Goal: Task Accomplishment & Management: Use online tool/utility

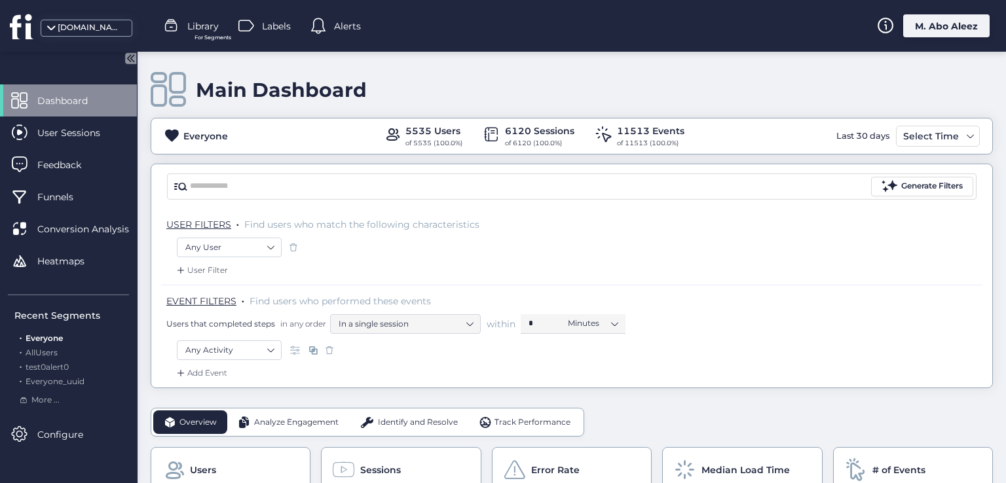
click at [345, 24] on span "Alerts" at bounding box center [347, 26] width 27 height 14
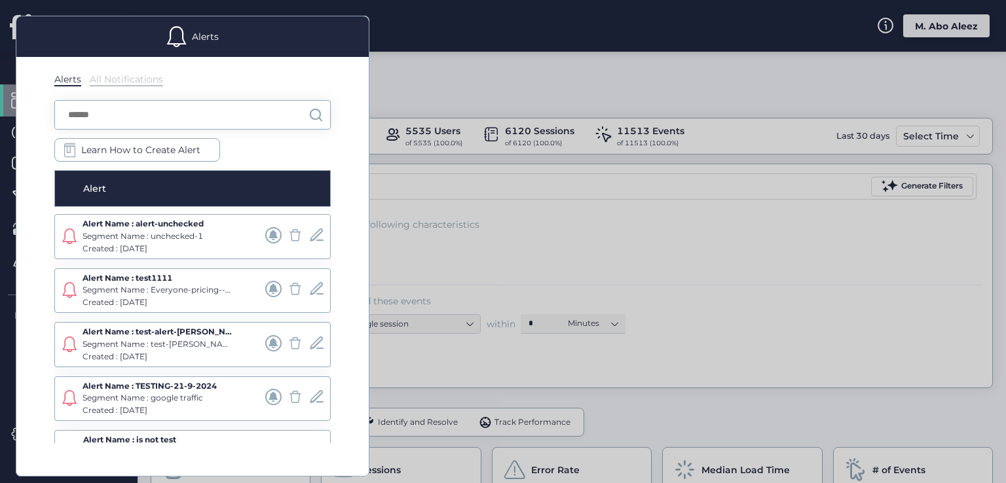
click at [612, 226] on div at bounding box center [503, 241] width 1006 height 483
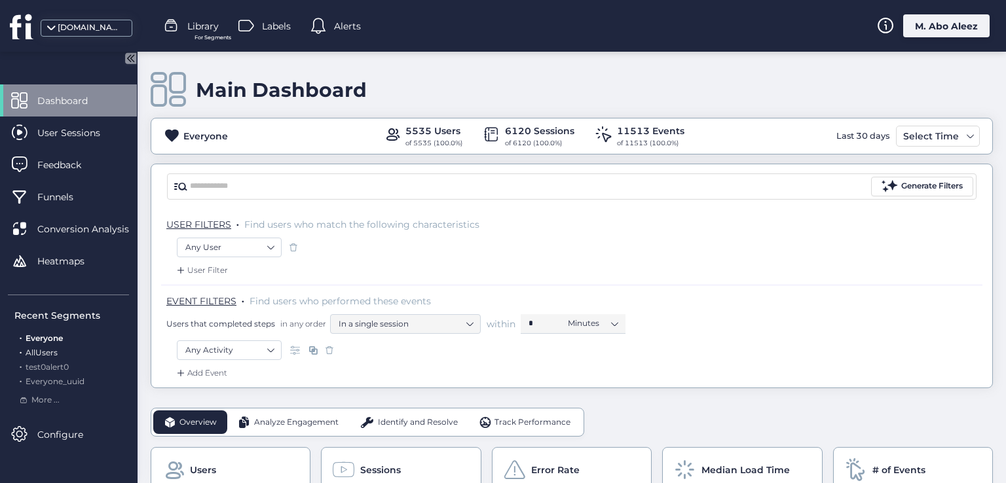
click at [45, 357] on span "AllUsers" at bounding box center [42, 353] width 32 height 10
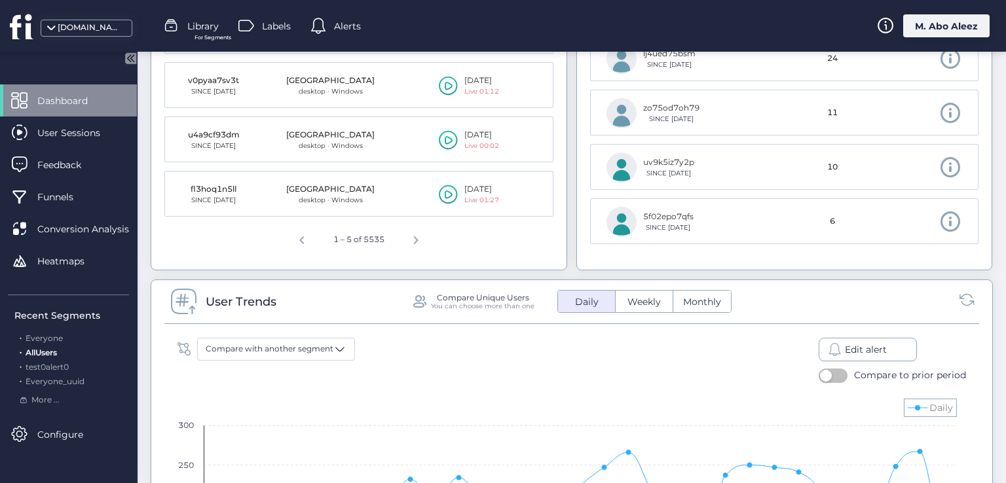
scroll to position [720, 0]
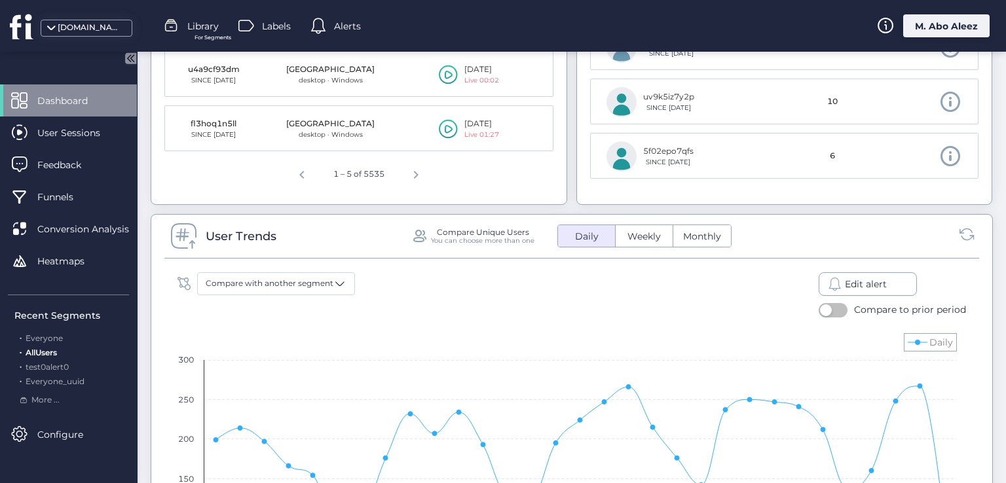
click at [859, 282] on span "Edit alert" at bounding box center [866, 284] width 42 height 14
select select "*********"
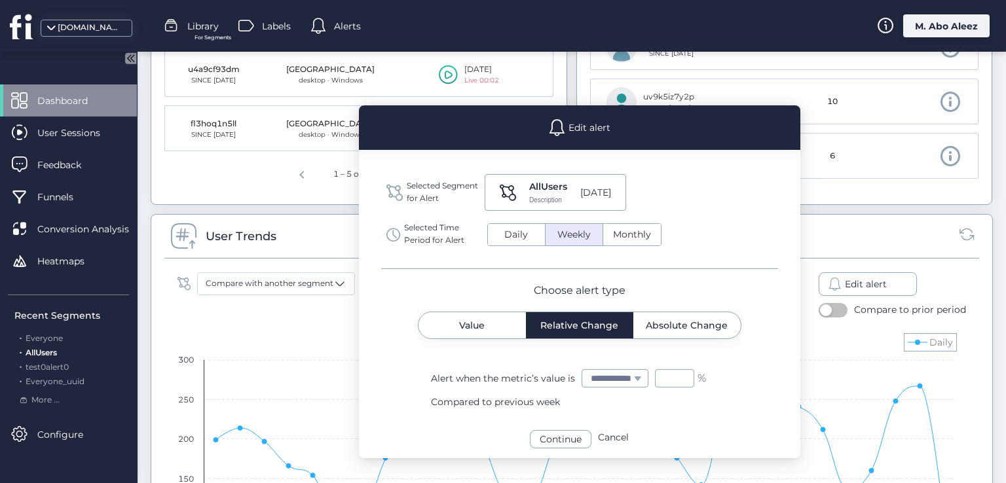
click at [813, 244] on div "Compare Unique Users You can choose more than one Daily Weekly Monthly" at bounding box center [693, 236] width 564 height 23
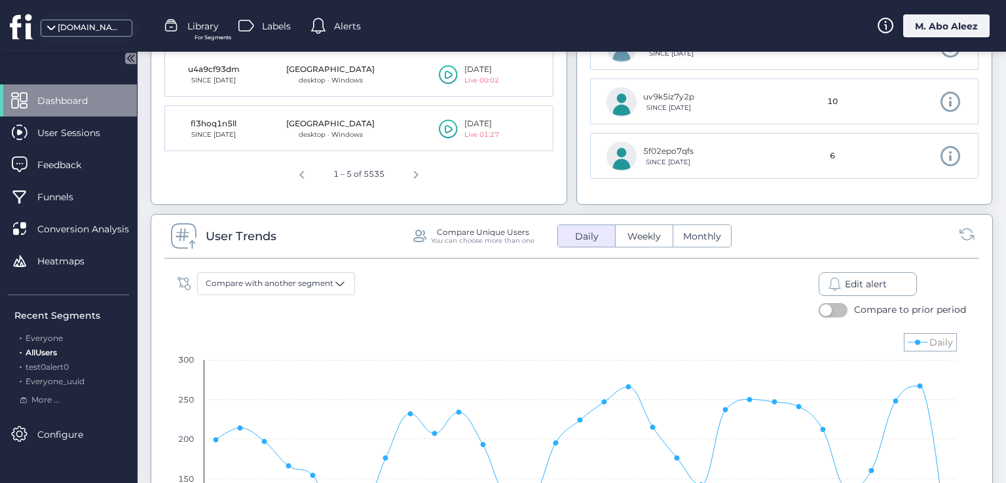
select select
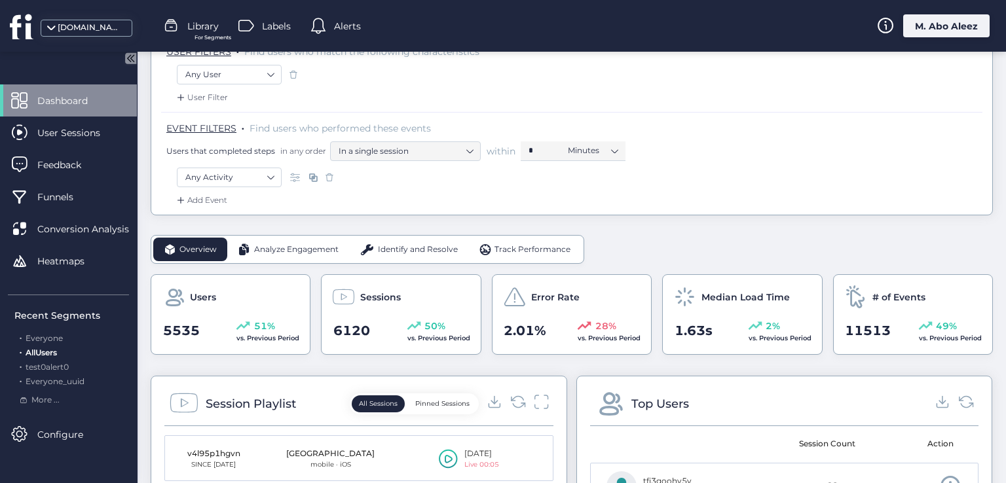
scroll to position [0, 0]
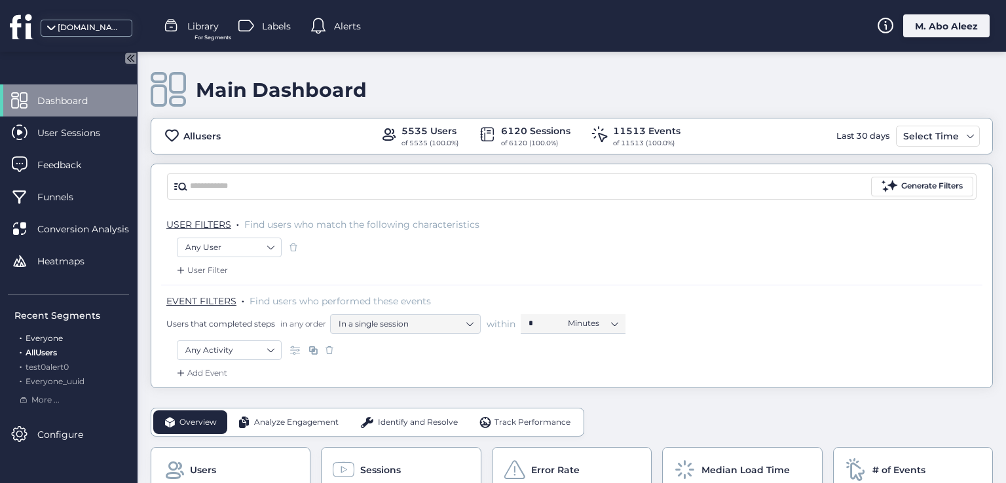
click at [29, 338] on span "Everyone" at bounding box center [44, 338] width 37 height 10
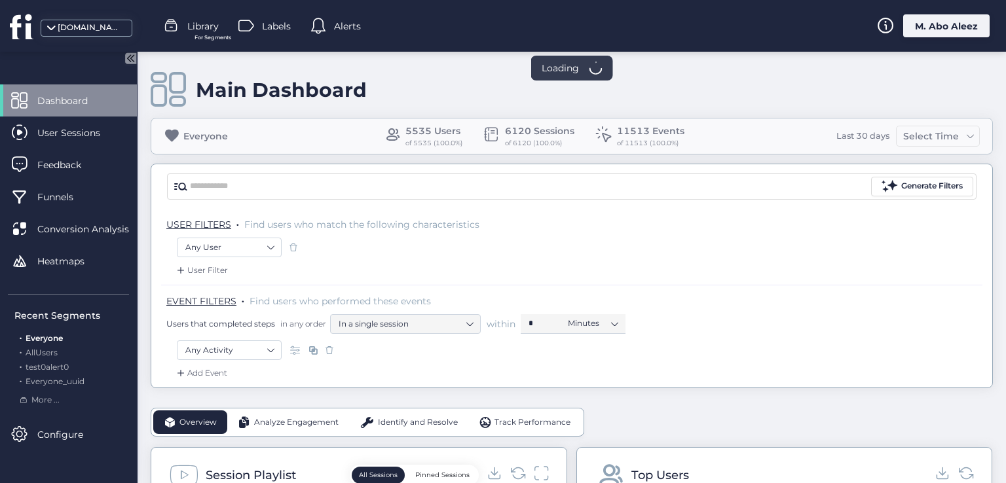
click at [248, 257] on div "Any User" at bounding box center [572, 249] width 790 height 22
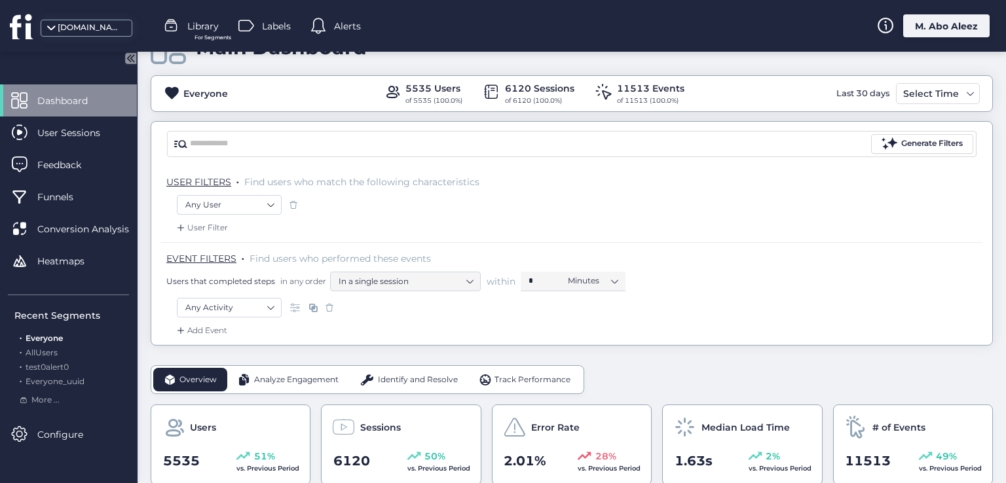
scroll to position [65, 0]
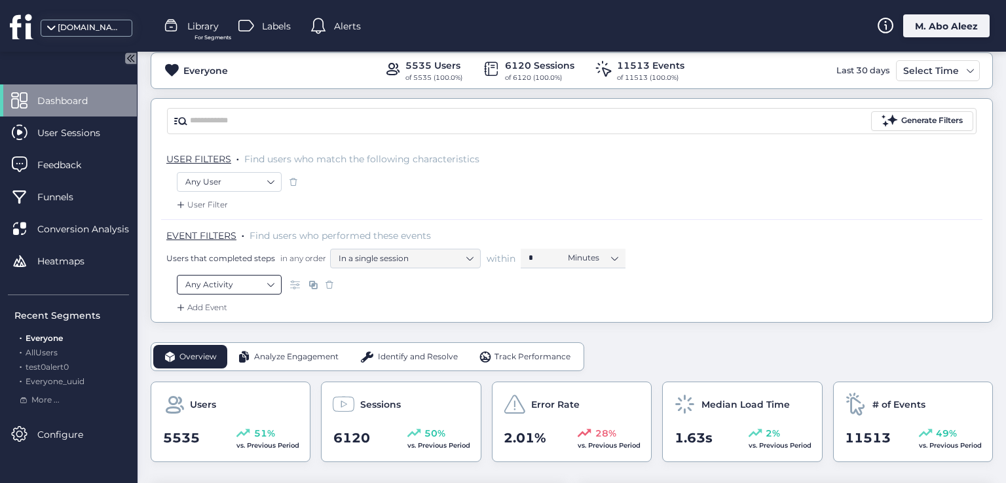
click at [275, 279] on nz-select-top-control "Any Activity" at bounding box center [229, 285] width 105 height 20
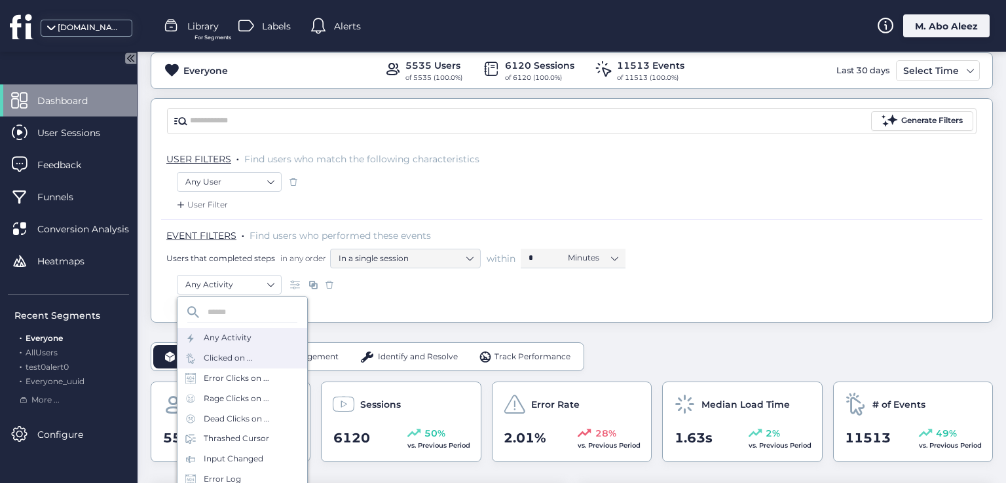
click at [236, 353] on div "Clicked on ..." at bounding box center [228, 358] width 49 height 12
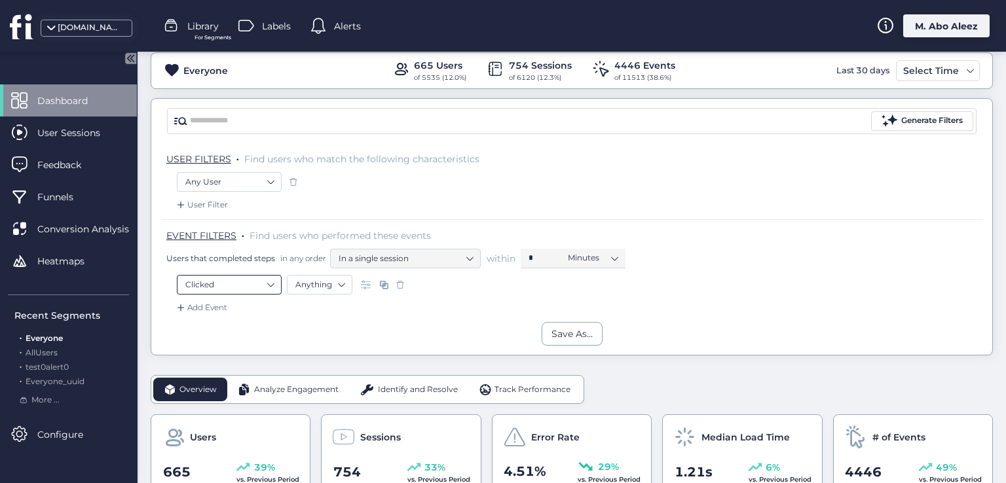
click at [267, 284] on nz-select-item "Clicked" at bounding box center [229, 285] width 88 height 20
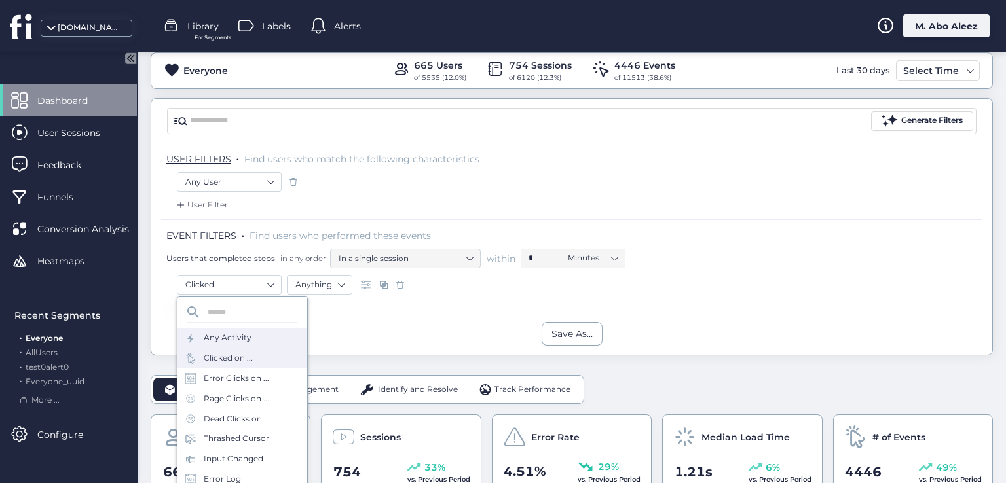
click at [254, 336] on div "Any Activity" at bounding box center [242, 338] width 130 height 20
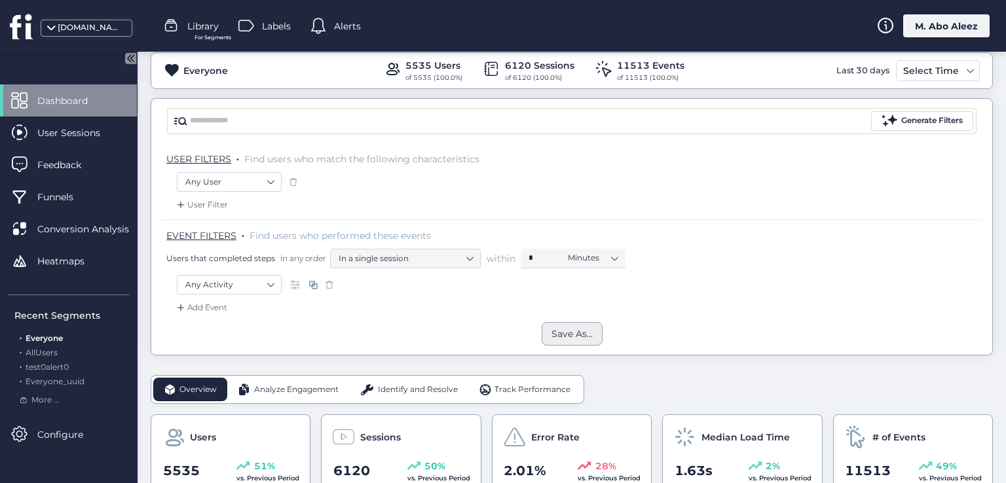
click at [563, 329] on div "Save As..." at bounding box center [571, 334] width 41 height 14
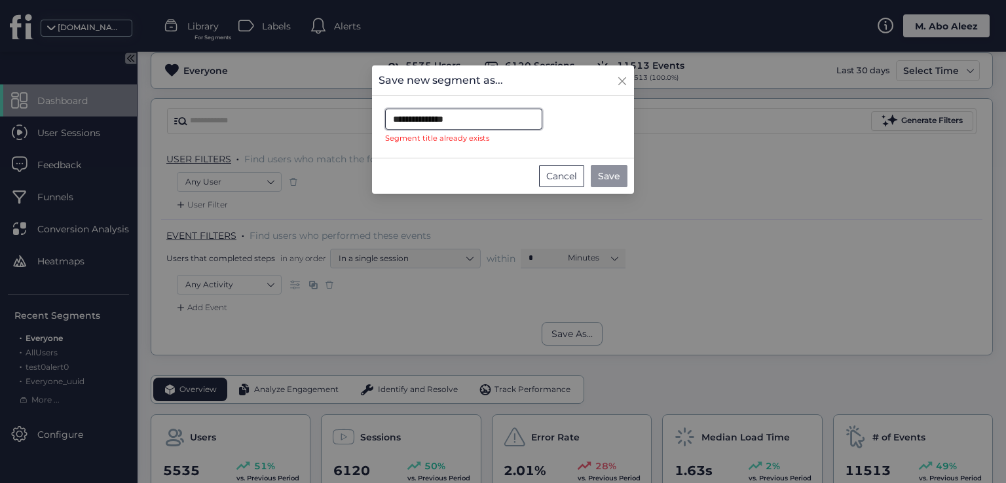
drag, startPoint x: 479, startPoint y: 119, endPoint x: 341, endPoint y: 119, distance: 138.2
click at [341, 119] on nz-modal-container "**********" at bounding box center [503, 241] width 1006 height 483
type input "*"
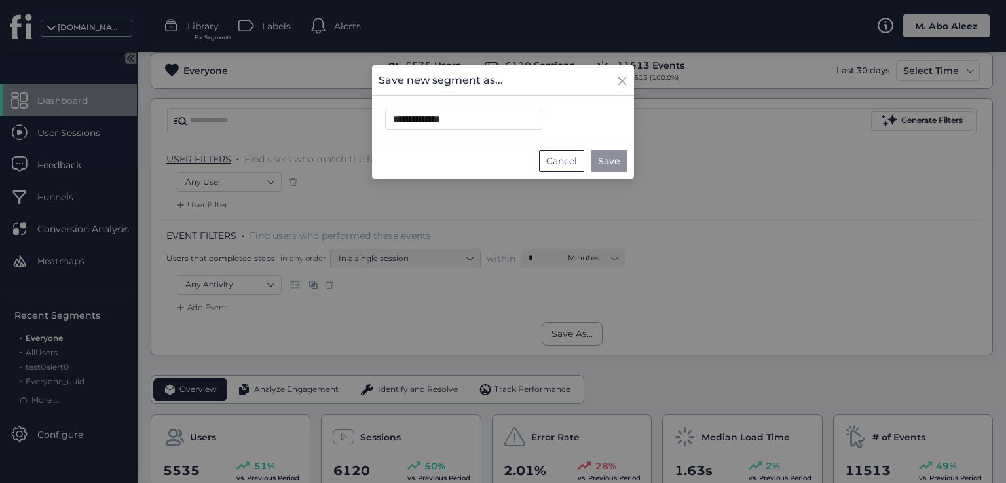
click at [608, 155] on span "Save" at bounding box center [609, 161] width 22 height 14
type input "**********"
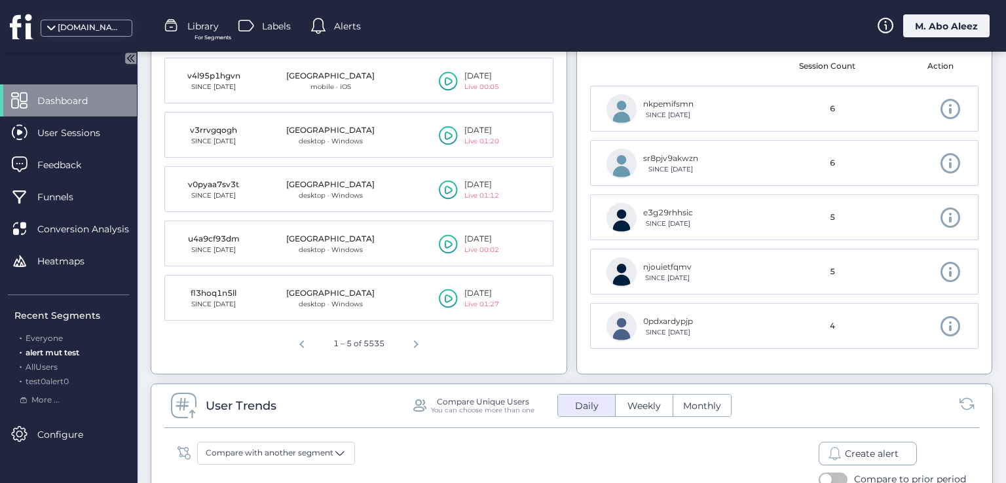
scroll to position [655, 0]
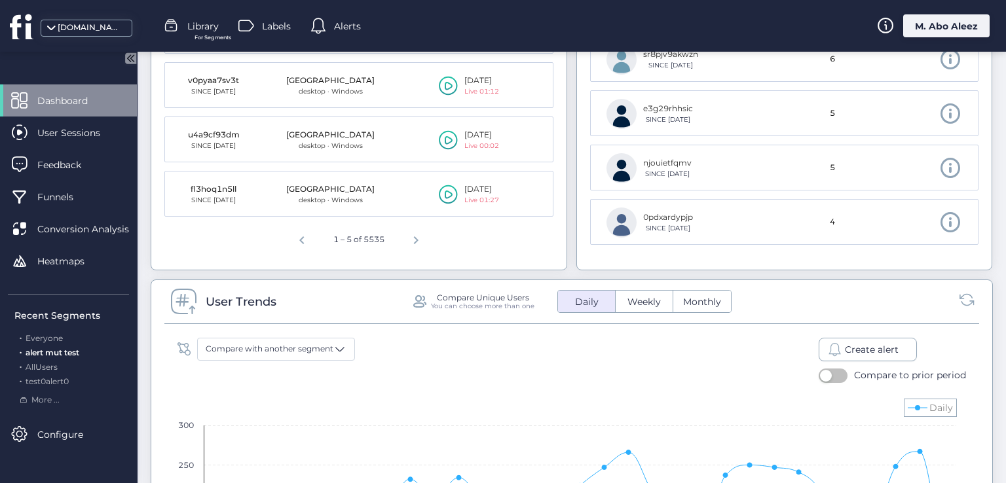
click at [860, 343] on span "Create alert" at bounding box center [872, 350] width 54 height 14
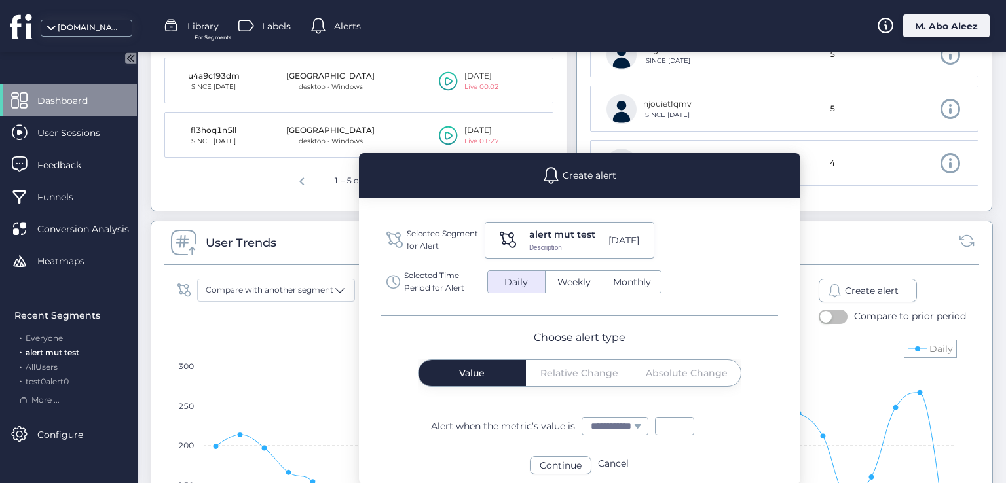
scroll to position [851, 0]
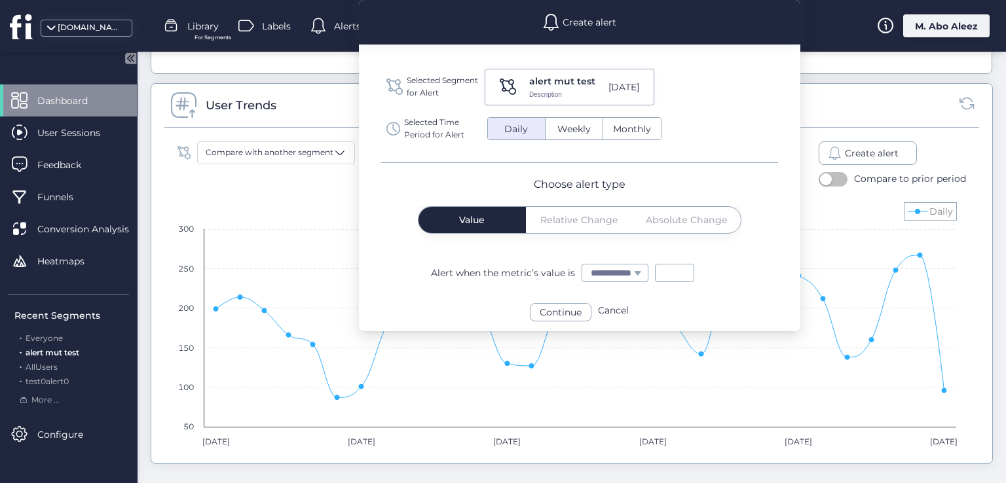
click at [593, 278] on select "**********" at bounding box center [614, 273] width 65 height 17
click at [630, 272] on select "**********" at bounding box center [614, 273] width 65 height 17
click at [593, 213] on div "Value Relative Change Absolute Change" at bounding box center [580, 220] width 322 height 26
click at [583, 229] on div "Value Relative Change Absolute Change" at bounding box center [580, 220] width 322 height 26
click at [550, 222] on div "Value Relative Change Absolute Change" at bounding box center [580, 220] width 322 height 26
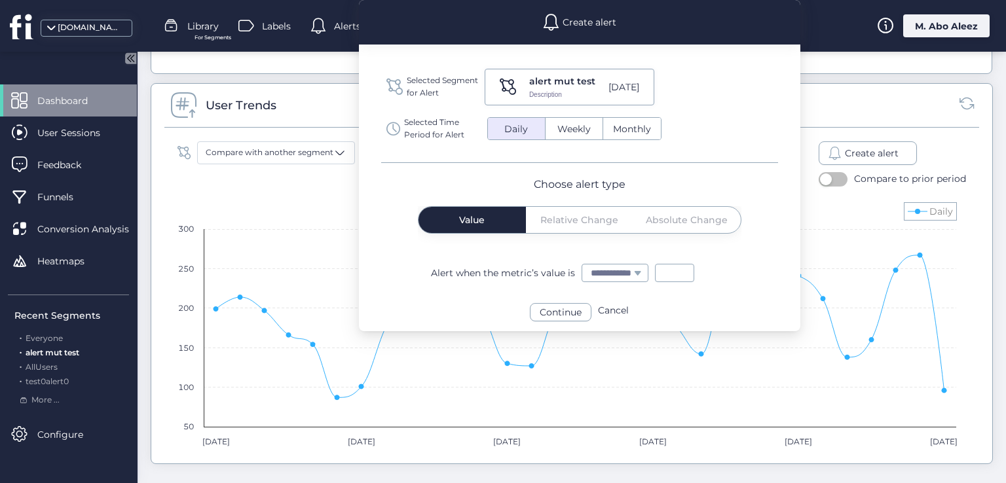
click at [586, 136] on button "Weekly" at bounding box center [574, 129] width 57 height 22
drag, startPoint x: 586, startPoint y: 210, endPoint x: 586, endPoint y: 219, distance: 8.5
click at [586, 219] on span "Relative Change" at bounding box center [579, 220] width 78 height 26
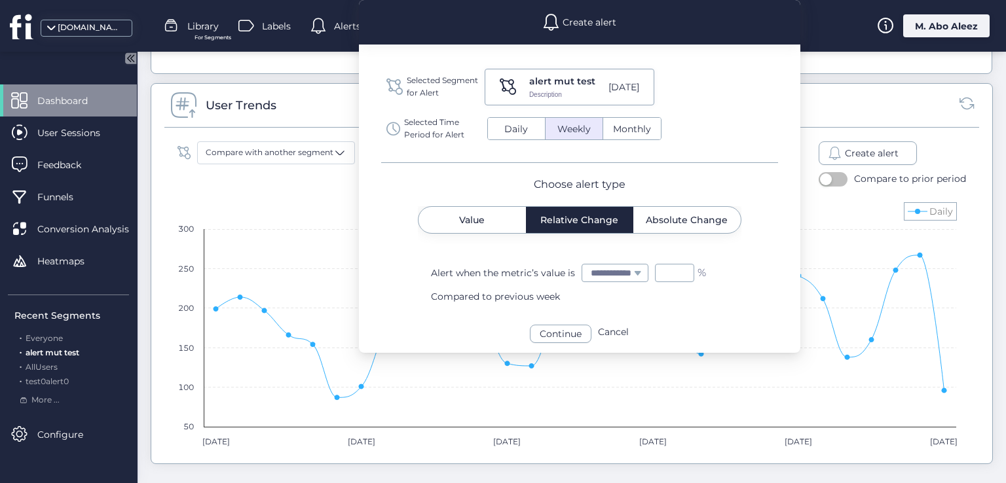
click at [478, 212] on span "Value" at bounding box center [472, 220] width 26 height 26
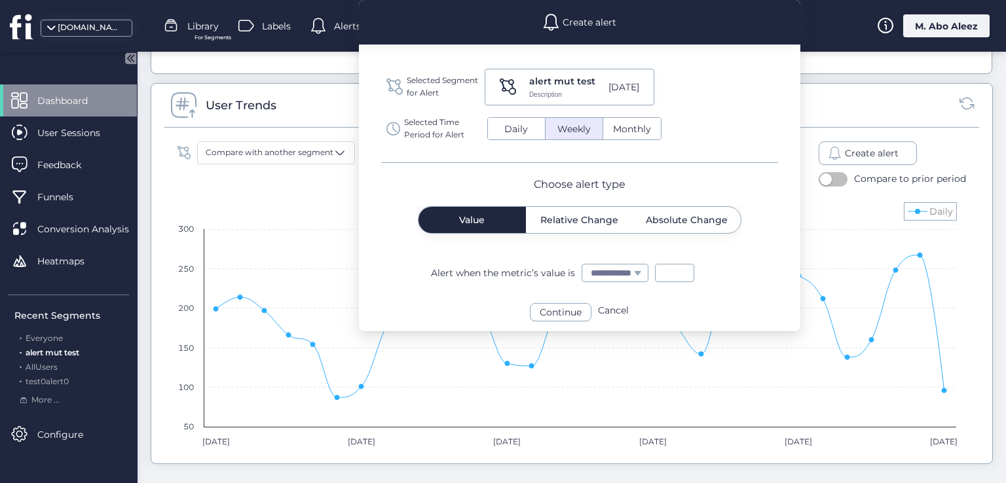
click at [513, 113] on div "Selected Segment for Alert alert mut test Description [DATE] Selected Time Peri…" at bounding box center [579, 116] width 397 height 94
click at [521, 130] on span "Daily" at bounding box center [515, 129] width 39 height 14
click at [568, 132] on span "Weekly" at bounding box center [574, 129] width 49 height 14
click at [553, 219] on span "Relative Change" at bounding box center [579, 219] width 78 height 9
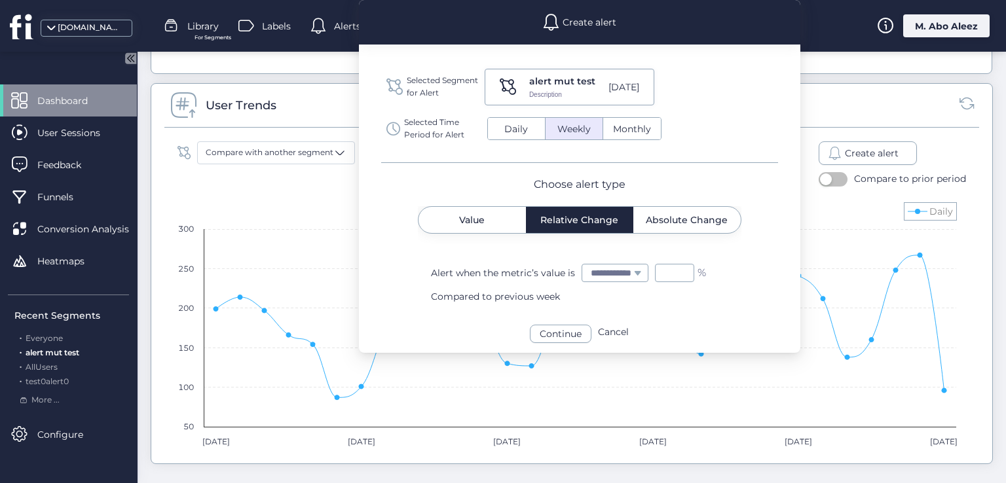
click at [516, 124] on span "Daily" at bounding box center [515, 129] width 39 height 14
select select "**********"
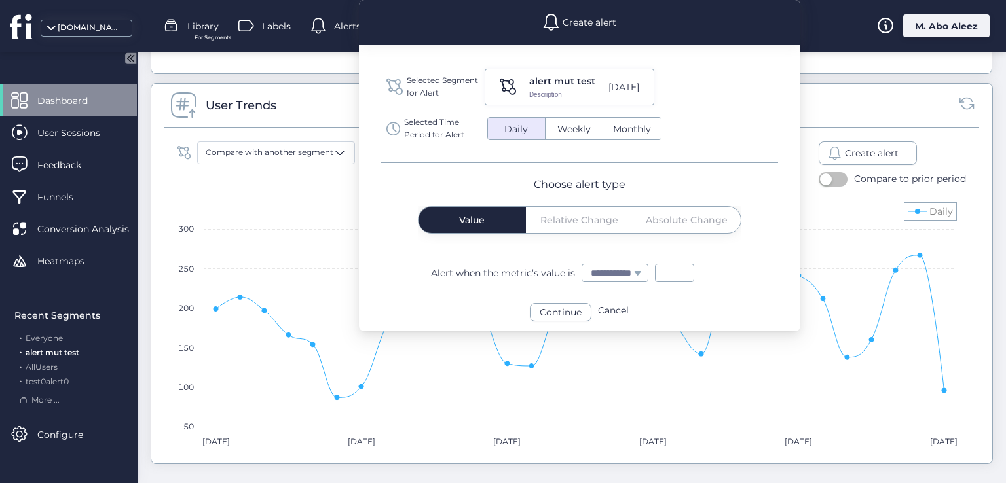
click at [567, 133] on span "Weekly" at bounding box center [574, 129] width 49 height 14
drag, startPoint x: 499, startPoint y: 268, endPoint x: 578, endPoint y: 271, distance: 78.7
click at [578, 271] on div "**********" at bounding box center [615, 273] width 369 height 18
click at [624, 136] on button "Monthly" at bounding box center [632, 129] width 58 height 22
click at [523, 130] on span "Daily" at bounding box center [515, 129] width 39 height 14
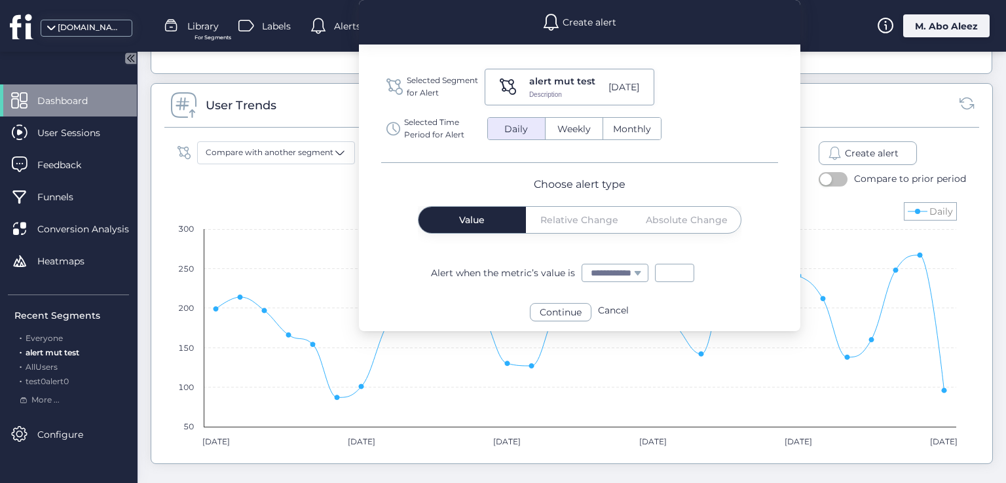
click at [678, 277] on input "*" at bounding box center [674, 273] width 39 height 18
click at [648, 272] on select "**********" at bounding box center [614, 273] width 65 height 17
click at [680, 298] on div "**********" at bounding box center [579, 165] width 441 height 331
click at [559, 309] on div "Continue" at bounding box center [561, 312] width 62 height 18
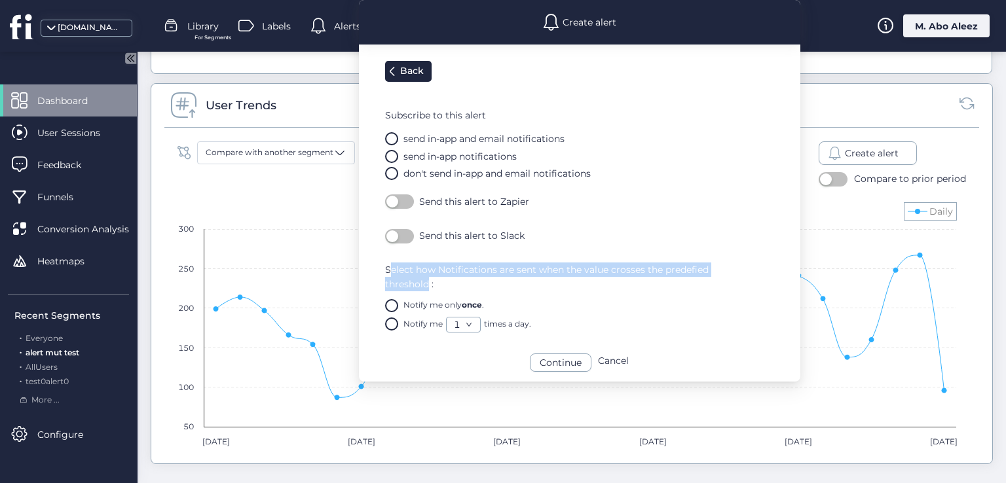
drag, startPoint x: 426, startPoint y: 285, endPoint x: 388, endPoint y: 263, distance: 44.6
click at [388, 263] on span "Select how Notifications are sent when the value crosses the predefied threshol…" at bounding box center [592, 277] width 415 height 29
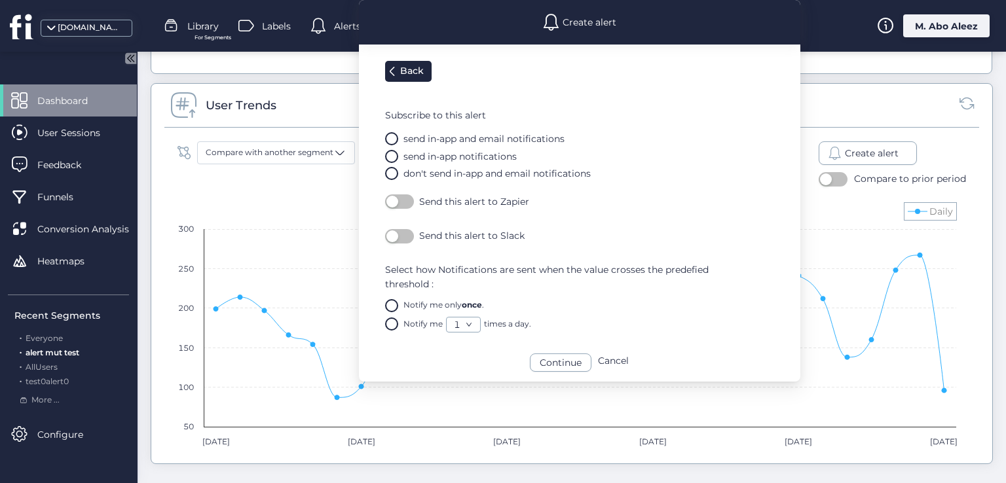
click at [386, 142] on div at bounding box center [391, 156] width 31 height 31
click at [472, 316] on mat-radio-button "Notify me 1 times a day." at bounding box center [592, 324] width 415 height 16
click at [477, 325] on link "1" at bounding box center [463, 325] width 33 height 14
click at [463, 327] on link "1" at bounding box center [463, 325] width 33 height 14
click at [459, 435] on li "5" at bounding box center [462, 432] width 33 height 21
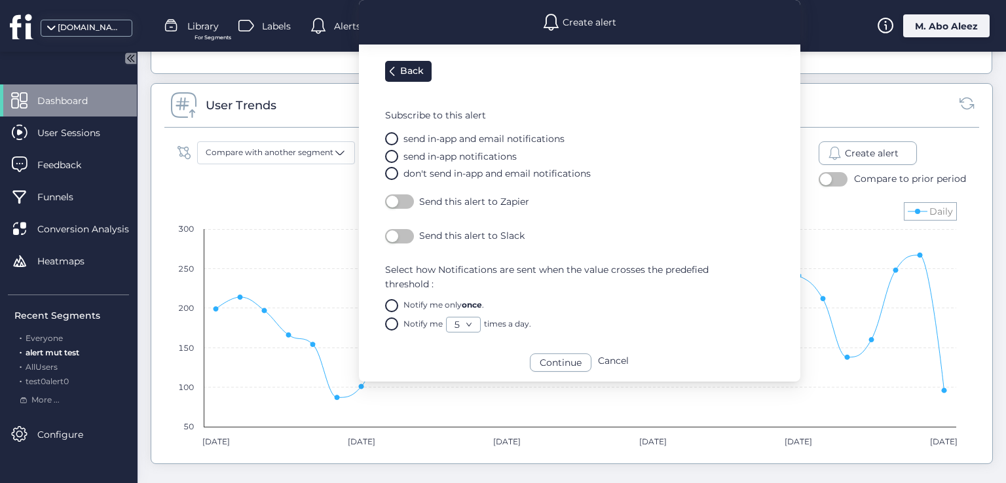
click at [564, 363] on div "Continue" at bounding box center [561, 363] width 62 height 18
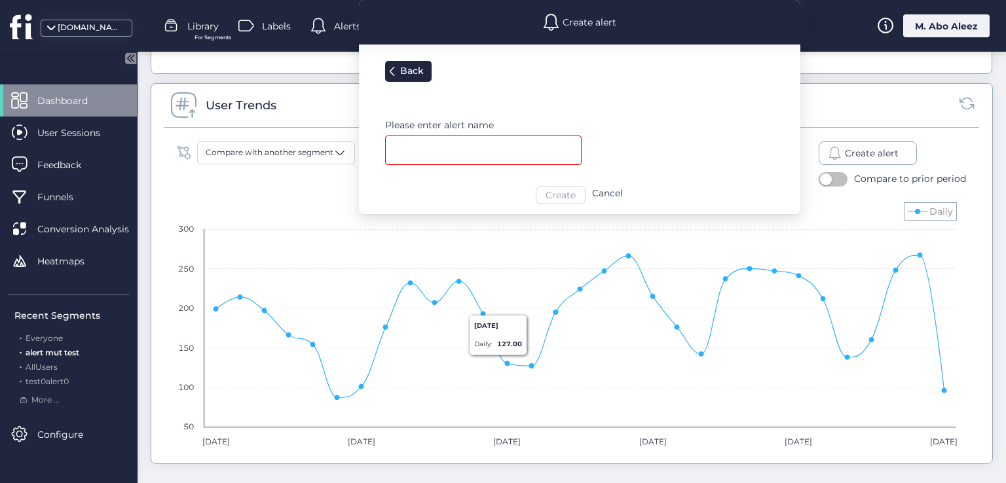
click at [445, 155] on input "text" at bounding box center [483, 150] width 196 height 29
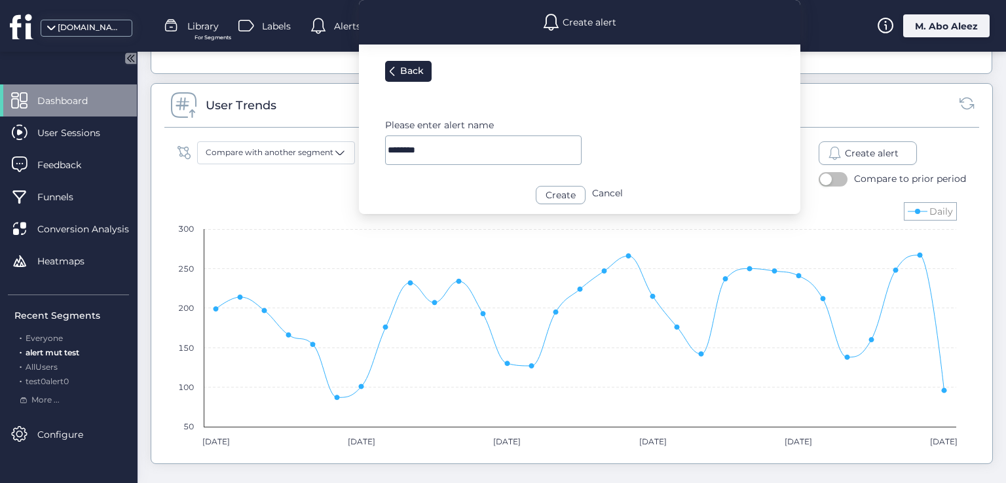
type input "********"
click at [568, 196] on div "Create" at bounding box center [561, 195] width 50 height 18
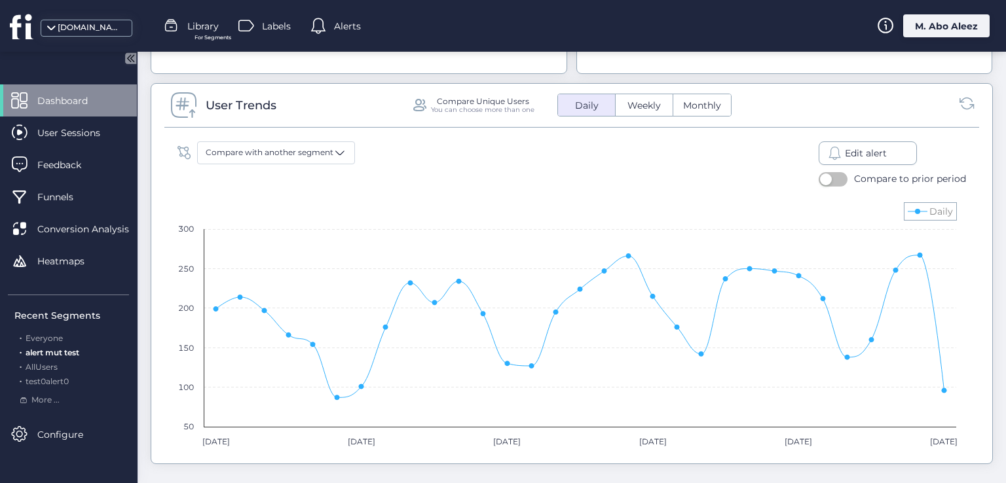
click at [321, 29] on span at bounding box center [318, 26] width 16 height 16
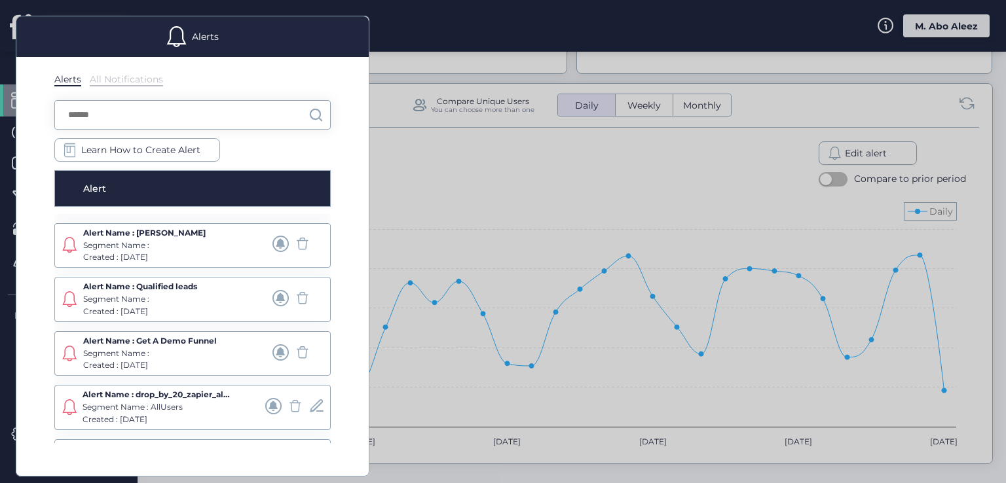
scroll to position [407, 0]
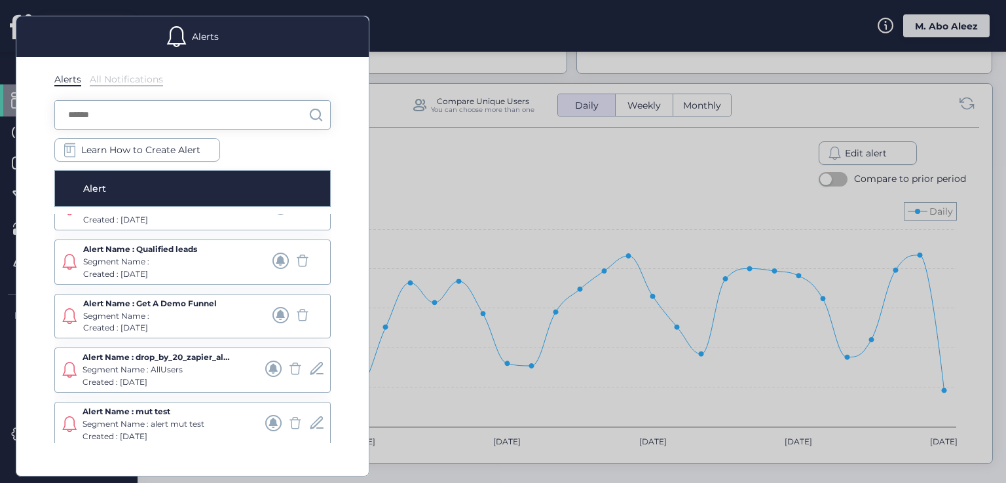
click at [265, 426] on span at bounding box center [273, 423] width 16 height 16
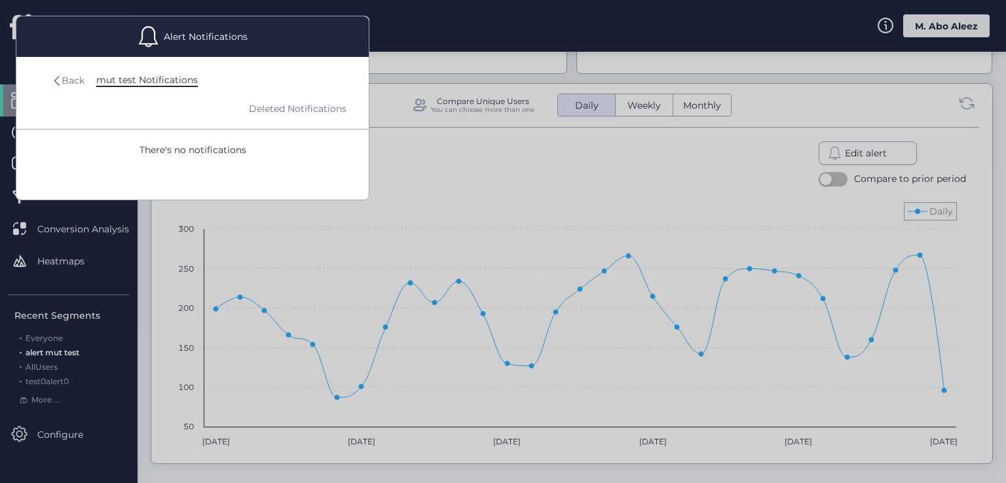
click at [70, 77] on div "Back" at bounding box center [73, 80] width 23 height 14
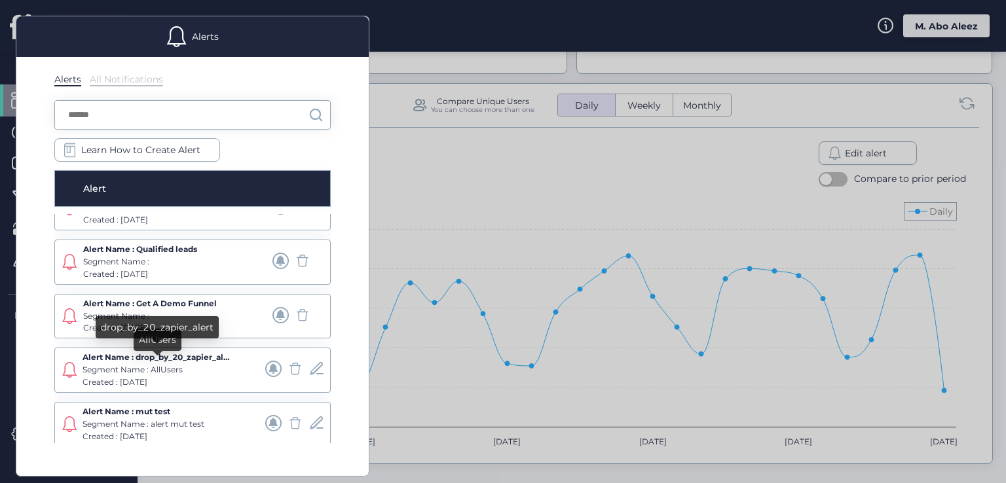
click at [196, 353] on div "Alert Name : drop_by_20_zapier_alert" at bounding box center [158, 358] width 151 height 12
click at [309, 417] on span at bounding box center [316, 423] width 16 height 16
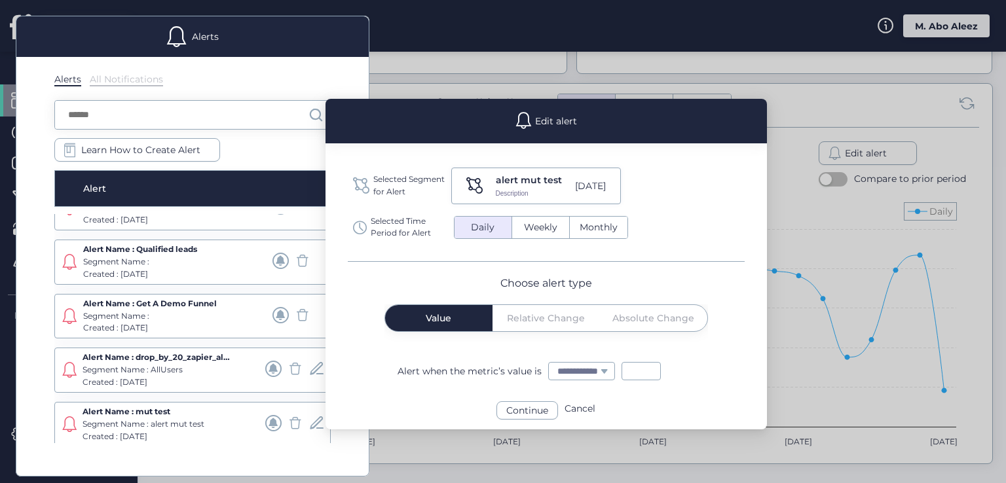
click at [783, 312] on div at bounding box center [503, 241] width 1006 height 483
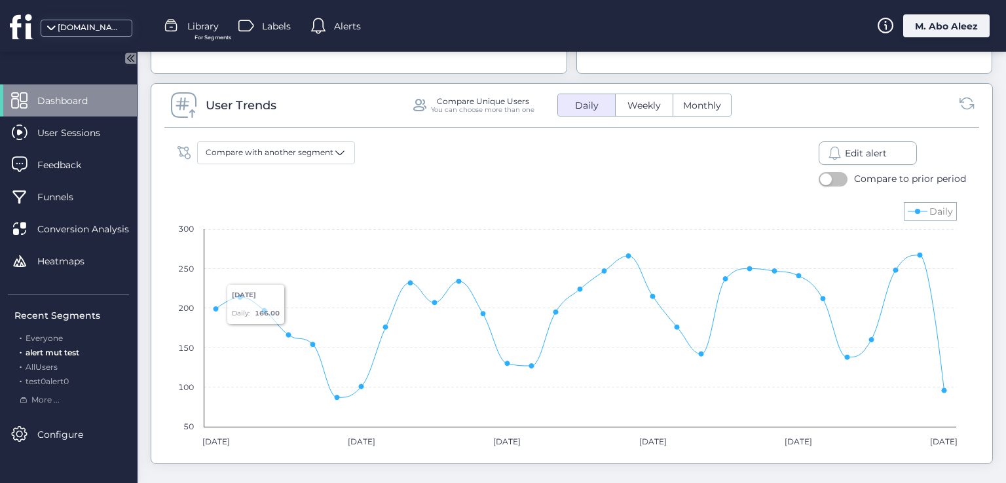
click at [339, 35] on div "[DOMAIN_NAME] Library For Segments Labels Alerts M. Abo Aleez" at bounding box center [503, 26] width 1006 height 52
click at [336, 33] on div "Alerts" at bounding box center [335, 26] width 50 height 20
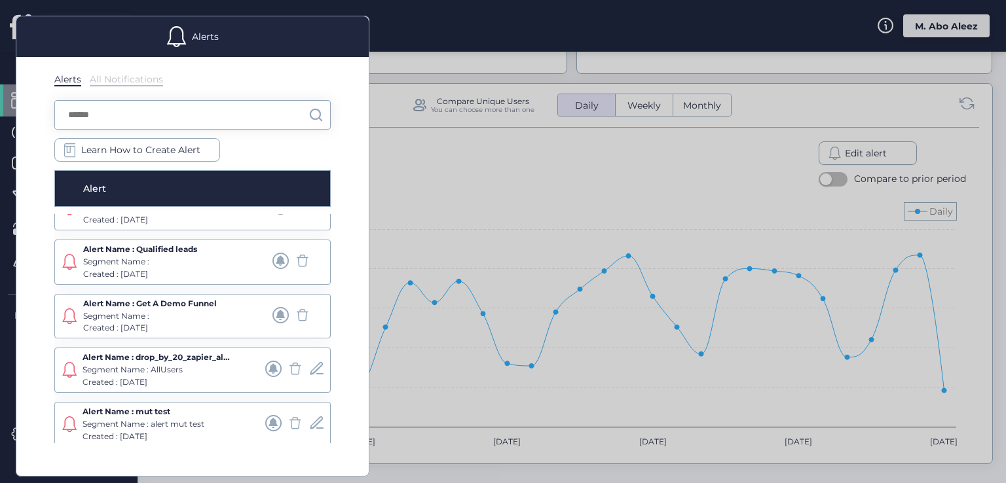
click at [308, 422] on span at bounding box center [316, 423] width 16 height 16
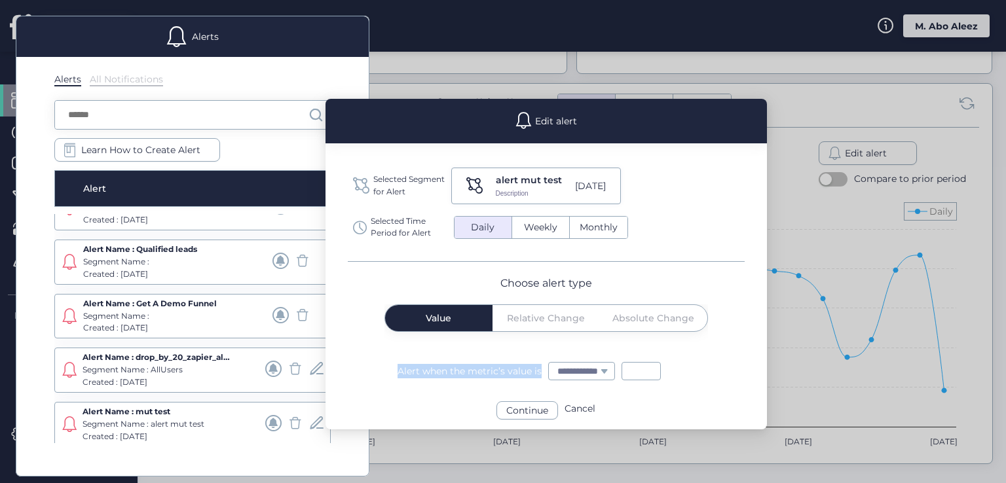
drag, startPoint x: 393, startPoint y: 365, endPoint x: 542, endPoint y: 370, distance: 149.4
click at [542, 370] on div "**********" at bounding box center [546, 321] width 441 height 119
copy div "Alert when the metric’s value is"
click at [608, 345] on div "**********" at bounding box center [546, 321] width 441 height 119
click at [518, 317] on div "Value Relative Change Absolute Change" at bounding box center [546, 318] width 322 height 26
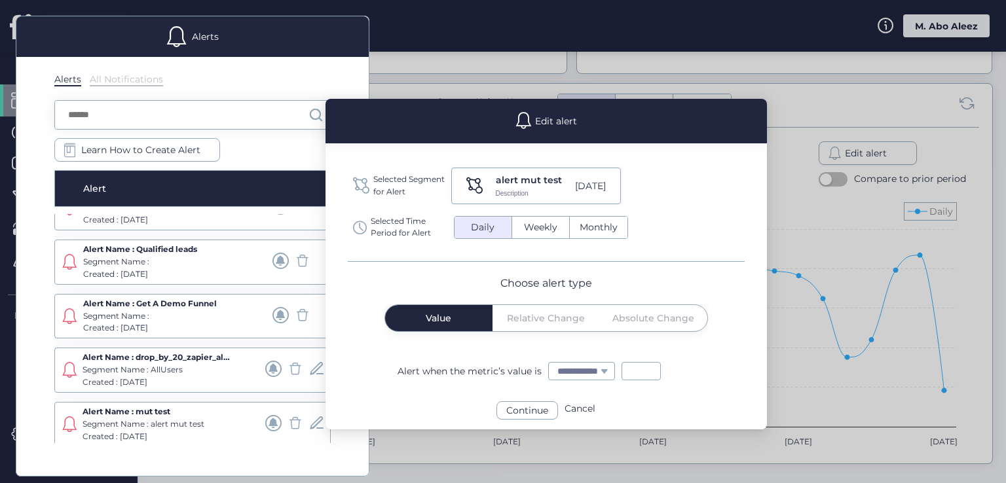
click at [436, 274] on div "**********" at bounding box center [546, 321] width 441 height 119
click at [546, 408] on div "Continue" at bounding box center [527, 410] width 62 height 18
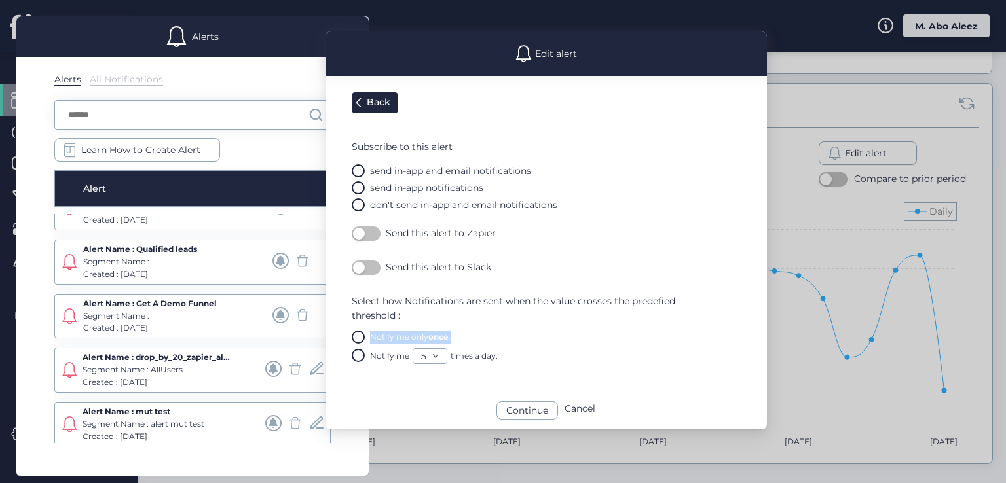
click at [375, 333] on mat-radio-button "Notify me only once ." at bounding box center [559, 337] width 415 height 13
copy div "Notify me only once ."
click at [479, 319] on span "Select how Notifications are sent when the value crosses the predefied threshol…" at bounding box center [559, 308] width 415 height 29
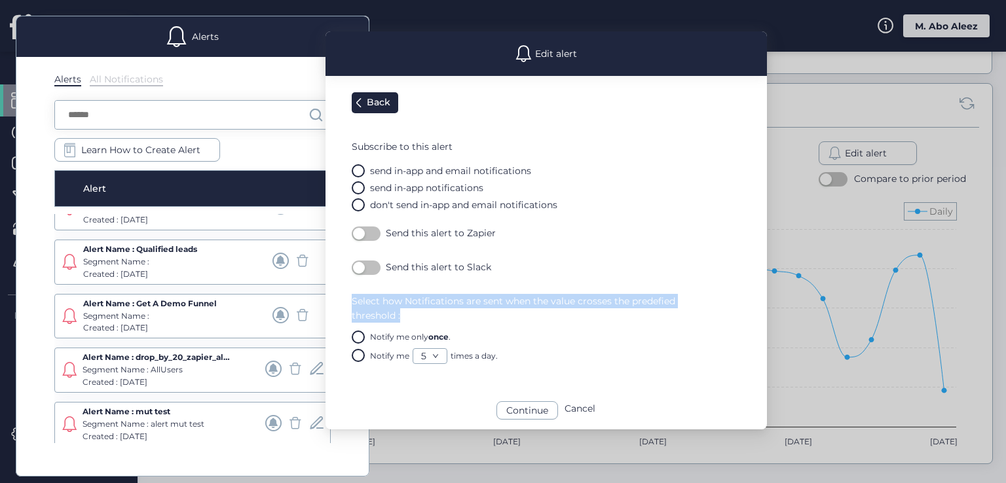
drag, startPoint x: 432, startPoint y: 315, endPoint x: 346, endPoint y: 305, distance: 86.4
click at [346, 305] on div "Edit alert Back Subscribe to this alert send in-app and email notifications sen…" at bounding box center [546, 230] width 441 height 398
copy span "Select how Notifications are sent when the value crosses the predefied threshol…"
click at [518, 305] on span "Select how Notifications are sent when the value crosses the predefied threshol…" at bounding box center [559, 308] width 415 height 29
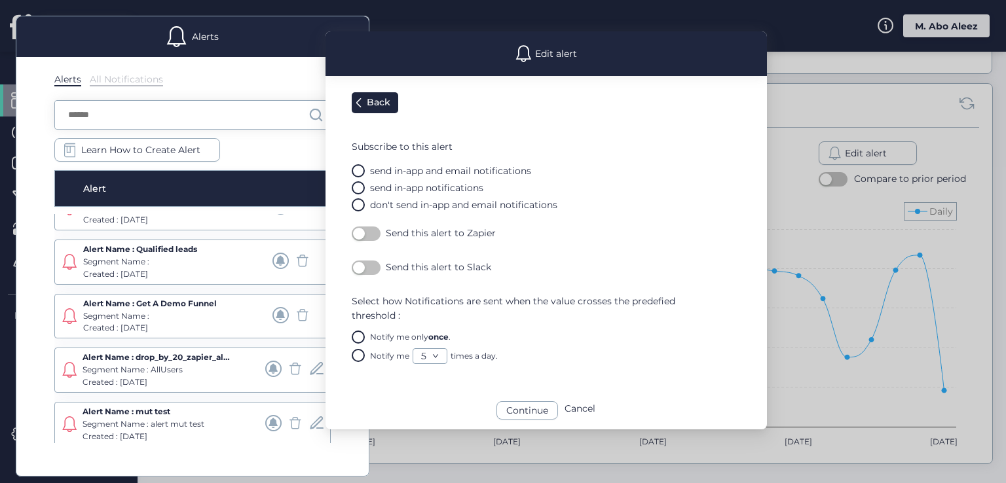
click at [372, 269] on button "button" at bounding box center [366, 268] width 29 height 14
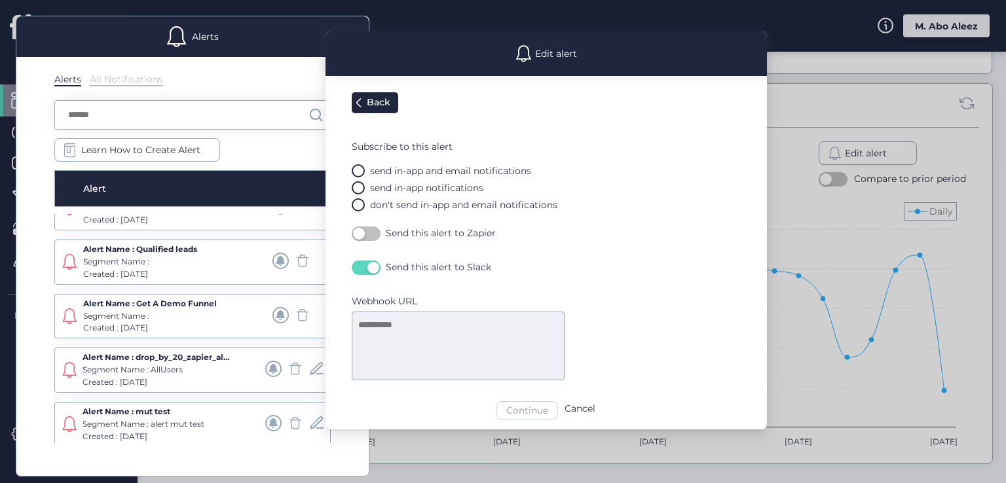
click at [392, 322] on textarea at bounding box center [458, 346] width 213 height 69
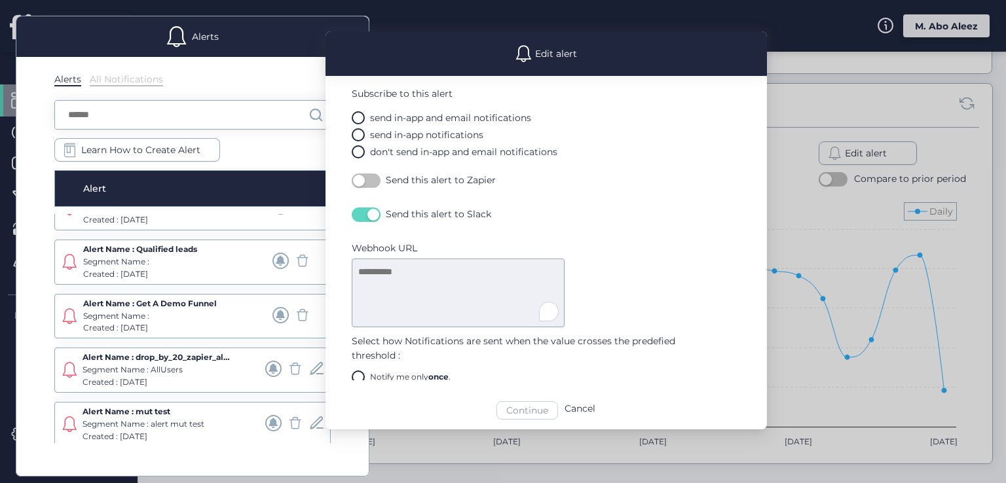
scroll to position [88, 0]
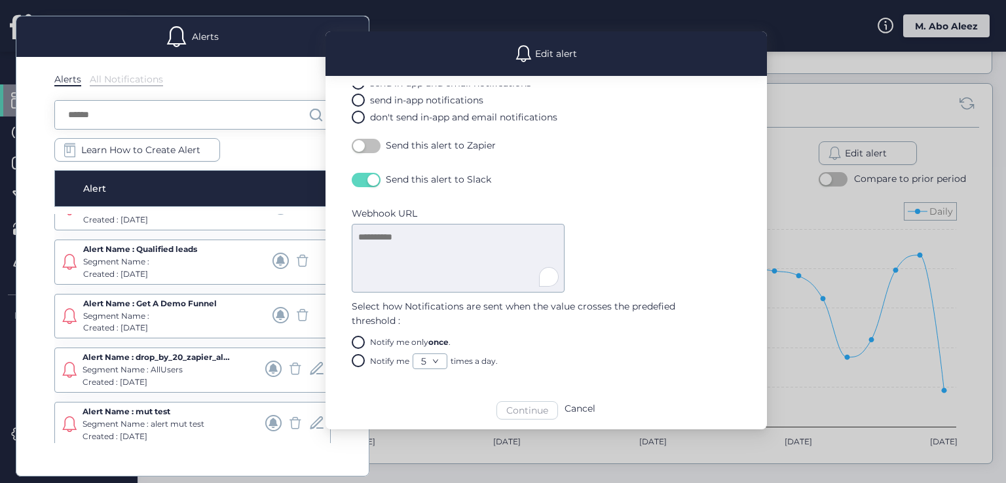
click at [823, 260] on div at bounding box center [503, 241] width 1006 height 483
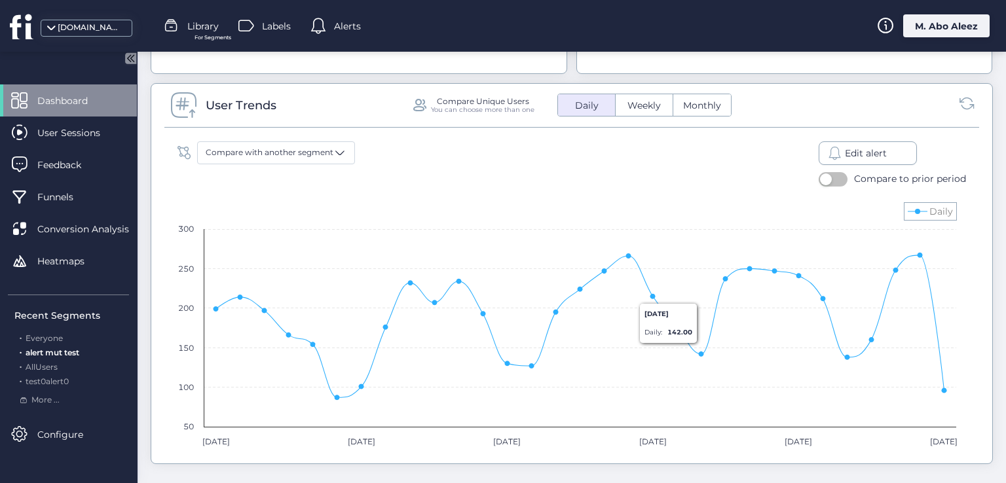
click at [946, 45] on div "[DOMAIN_NAME] Library For Segments Labels Alerts M. Abo Aleez" at bounding box center [503, 26] width 1006 height 52
click at [935, 33] on div "M. Abo Aleez" at bounding box center [946, 25] width 86 height 23
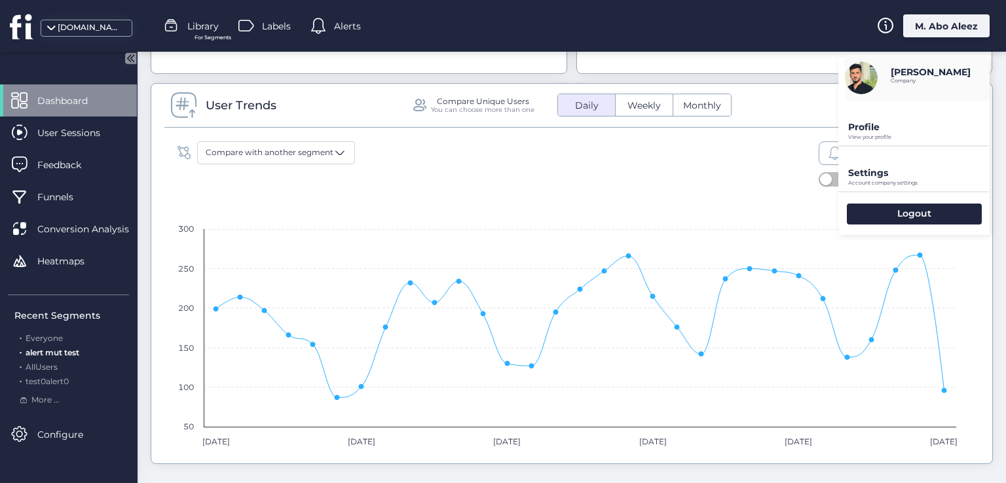
click at [891, 181] on p "Account company settings" at bounding box center [918, 183] width 141 height 6
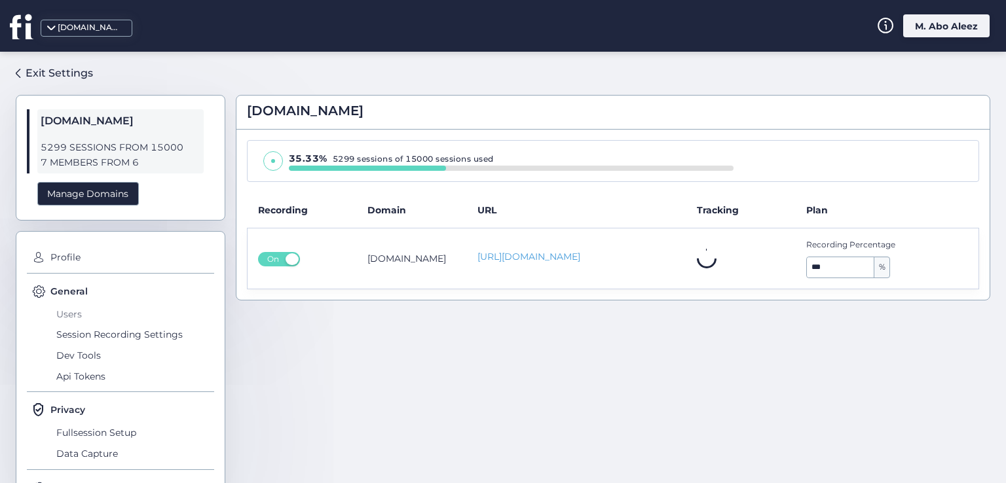
click at [60, 318] on span "Users" at bounding box center [133, 314] width 161 height 21
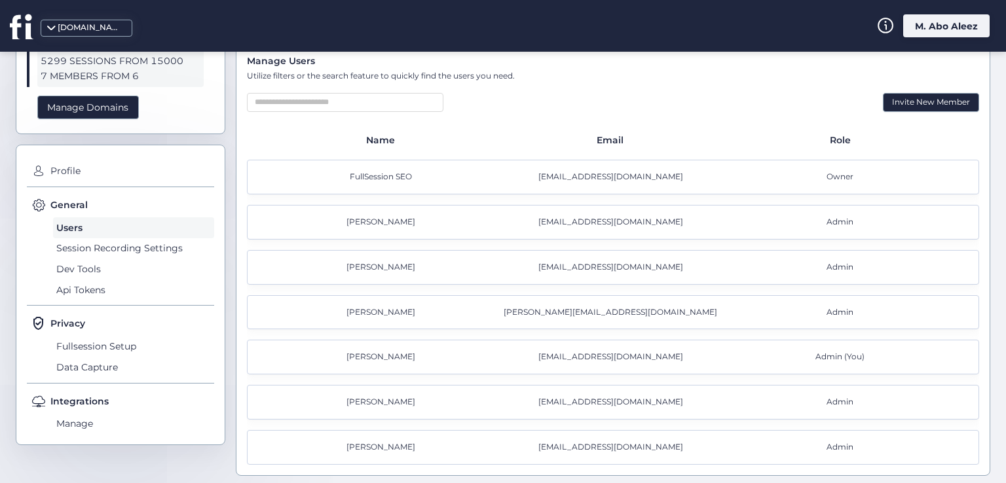
scroll to position [87, 0]
drag, startPoint x: 548, startPoint y: 400, endPoint x: 667, endPoint y: 400, distance: 118.5
click at [667, 400] on div "[EMAIL_ADDRESS][DOMAIN_NAME]" at bounding box center [613, 402] width 230 height 12
drag, startPoint x: 538, startPoint y: 356, endPoint x: 701, endPoint y: 357, distance: 163.7
click at [701, 357] on div "[EMAIL_ADDRESS][DOMAIN_NAME]" at bounding box center [613, 356] width 230 height 12
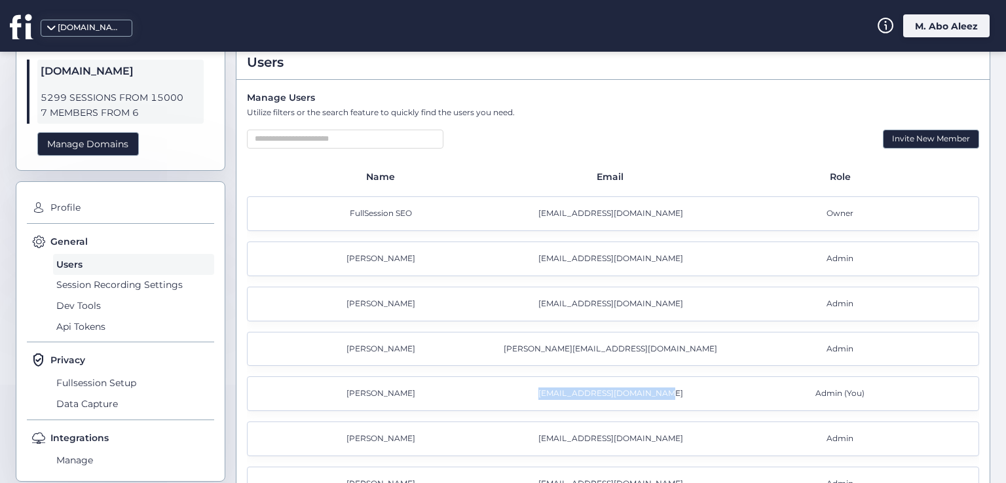
scroll to position [0, 0]
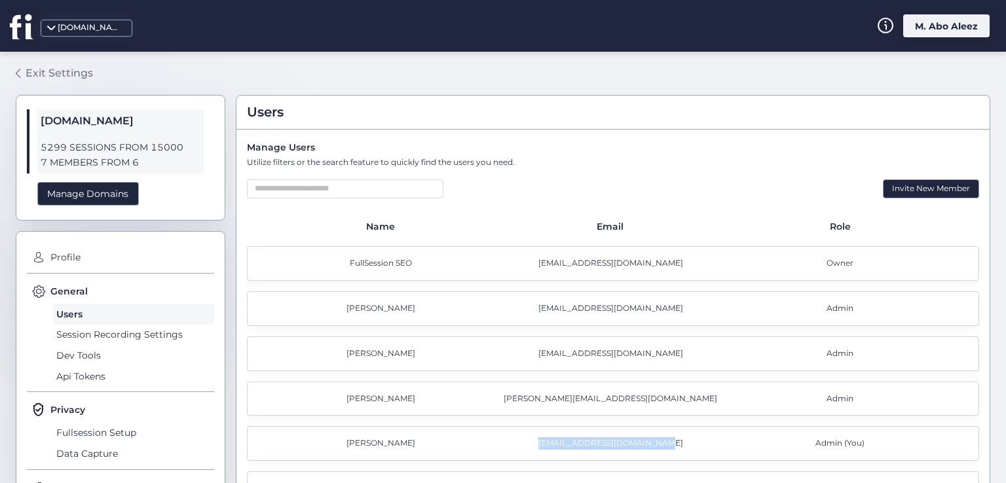
click at [50, 70] on div "Exit Settings" at bounding box center [59, 73] width 67 height 16
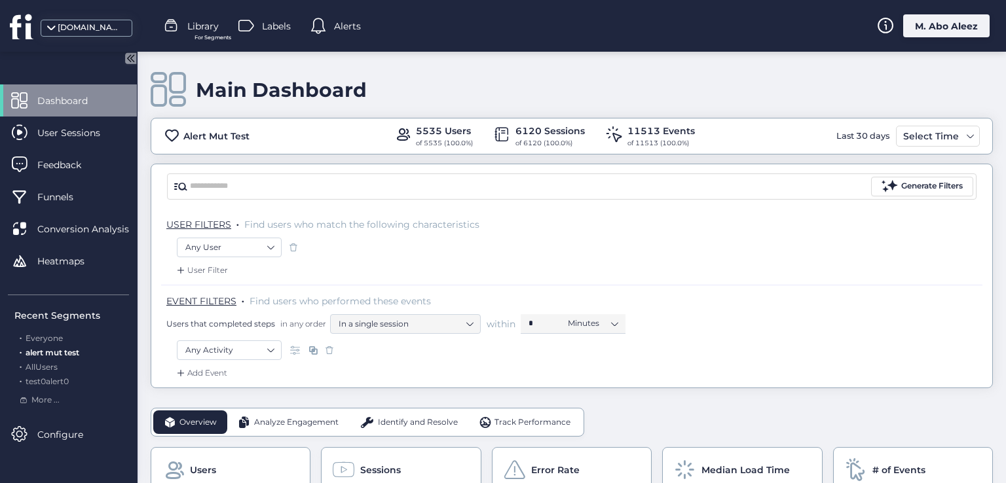
click at [202, 35] on span "For Segments" at bounding box center [213, 37] width 37 height 9
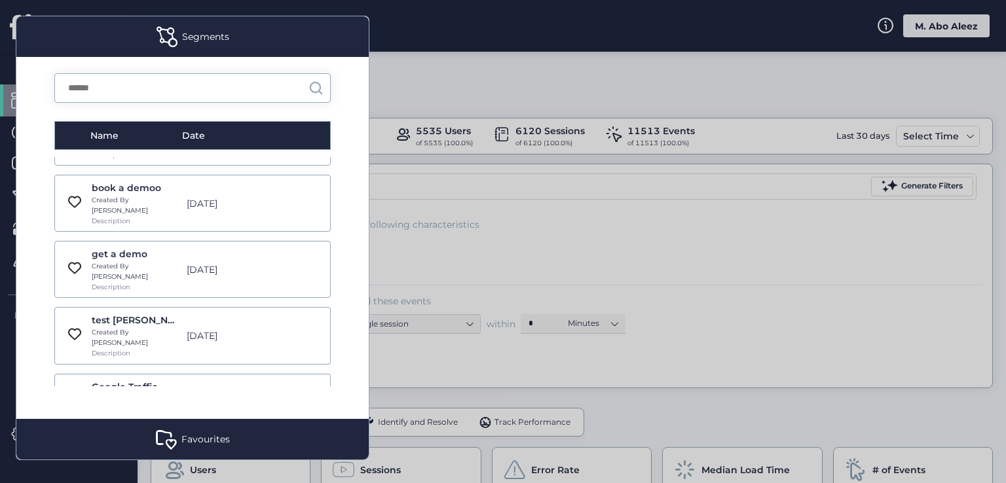
scroll to position [9340, 0]
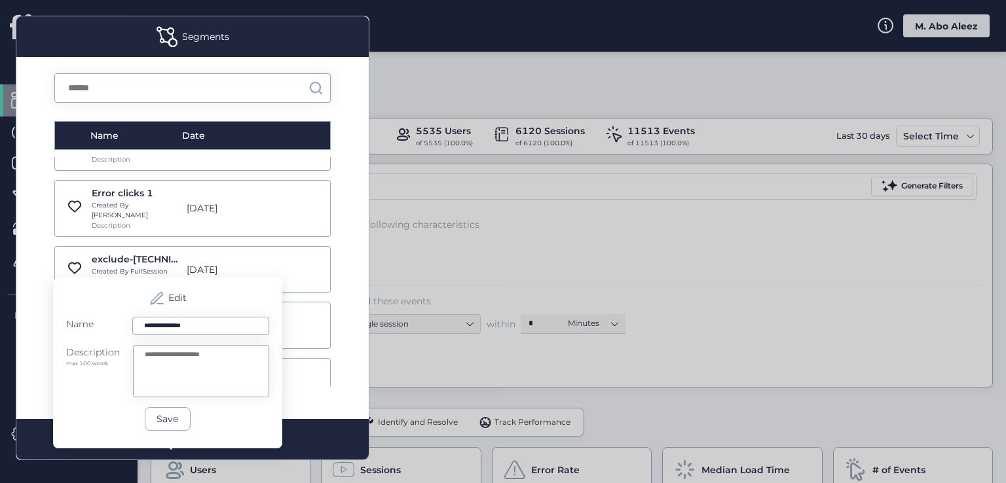
scroll to position [9139, 0]
click at [417, 220] on div at bounding box center [503, 241] width 1006 height 483
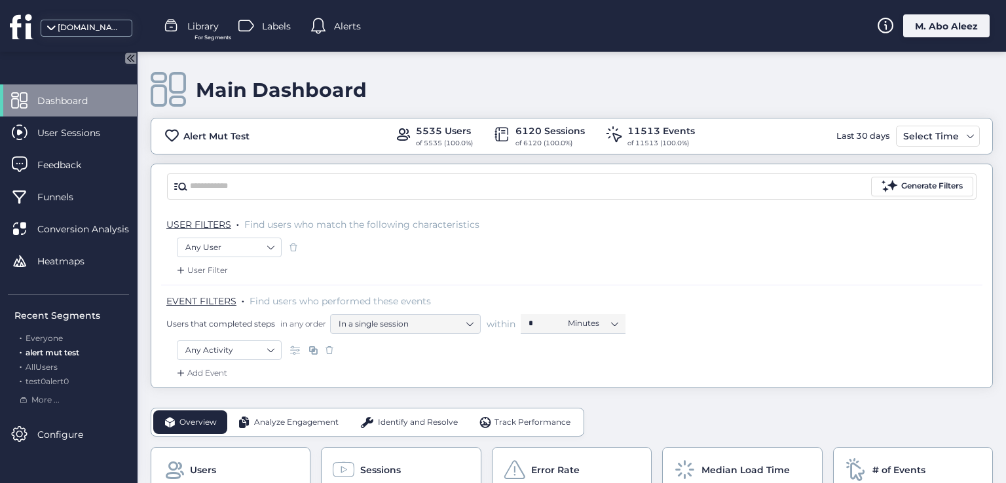
click at [398, 59] on div "Main Dashboard Alert Mut Test 5535 Users of 5535 (100.0%) 6120 Sessions of 6120…" at bounding box center [572, 220] width 842 height 337
click at [343, 26] on span "Alerts" at bounding box center [347, 26] width 27 height 14
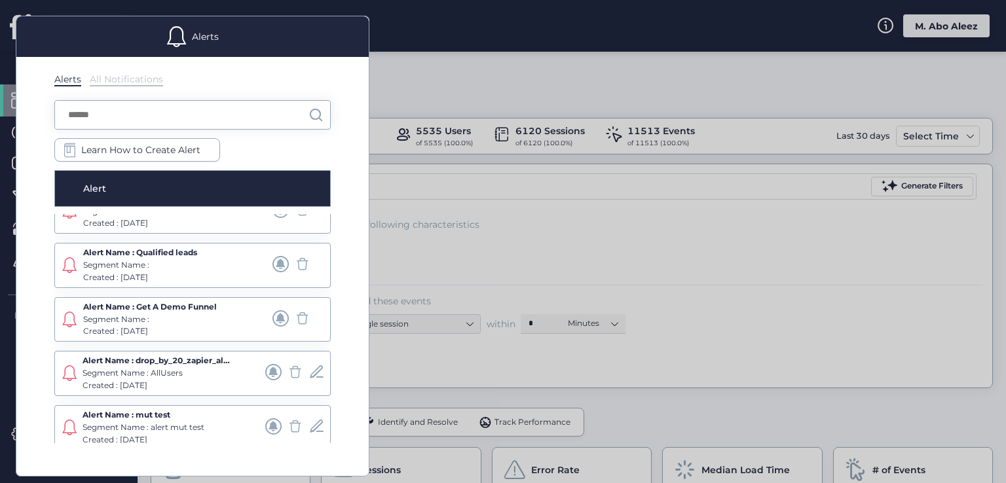
scroll to position [407, 0]
click at [311, 419] on span at bounding box center [316, 423] width 16 height 16
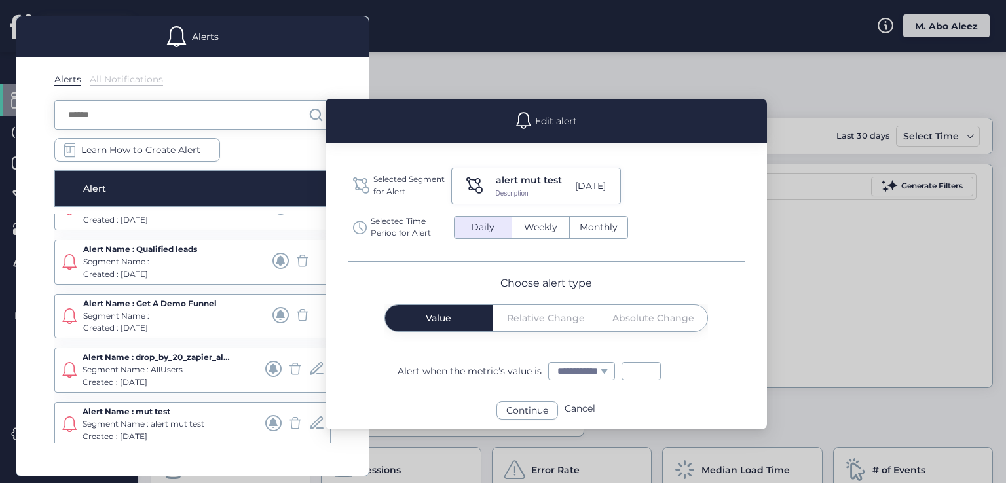
click at [540, 405] on div "Continue" at bounding box center [527, 410] width 62 height 18
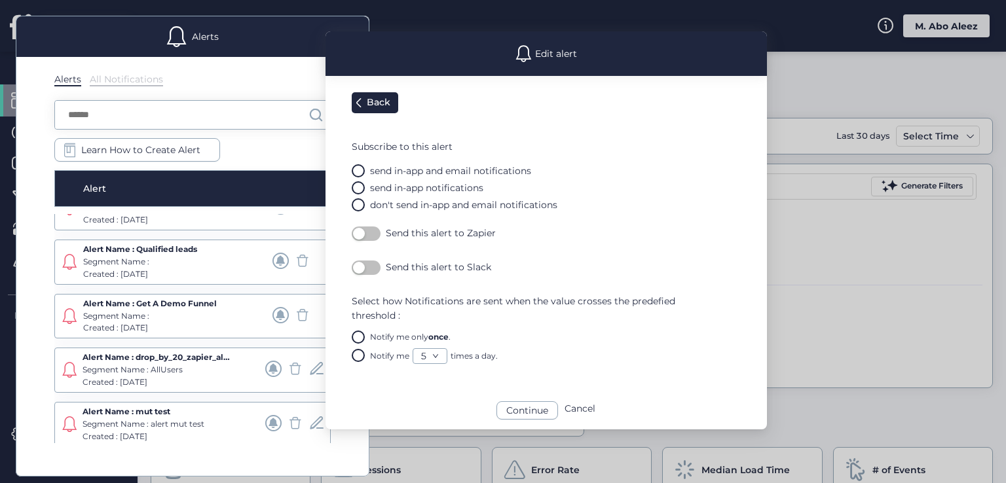
click at [531, 335] on mat-radio-button "Notify me only once ." at bounding box center [559, 337] width 415 height 13
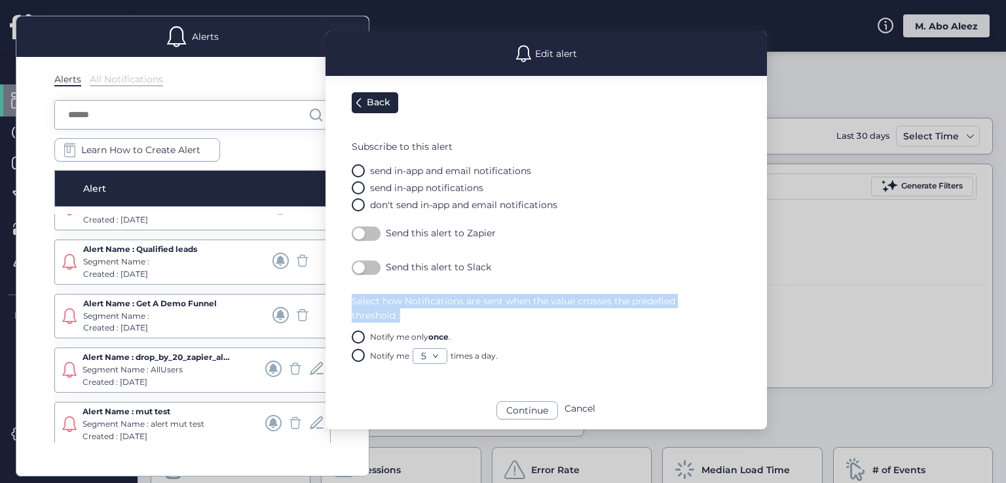
drag, startPoint x: 403, startPoint y: 319, endPoint x: 349, endPoint y: 296, distance: 59.0
click at [349, 296] on div "Edit alert Back Subscribe to this alert send in-app and email notifications sen…" at bounding box center [546, 230] width 441 height 398
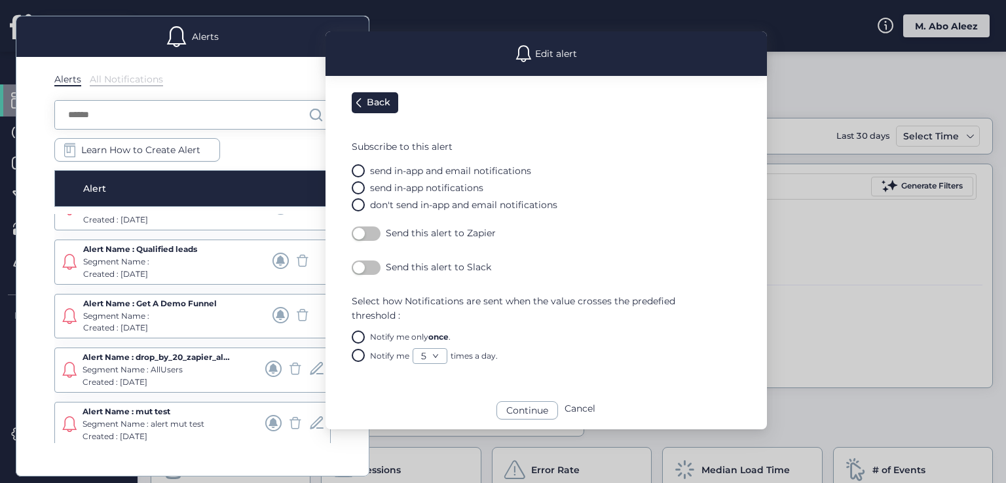
click at [196, 186] on div "Alert" at bounding box center [143, 188] width 121 height 14
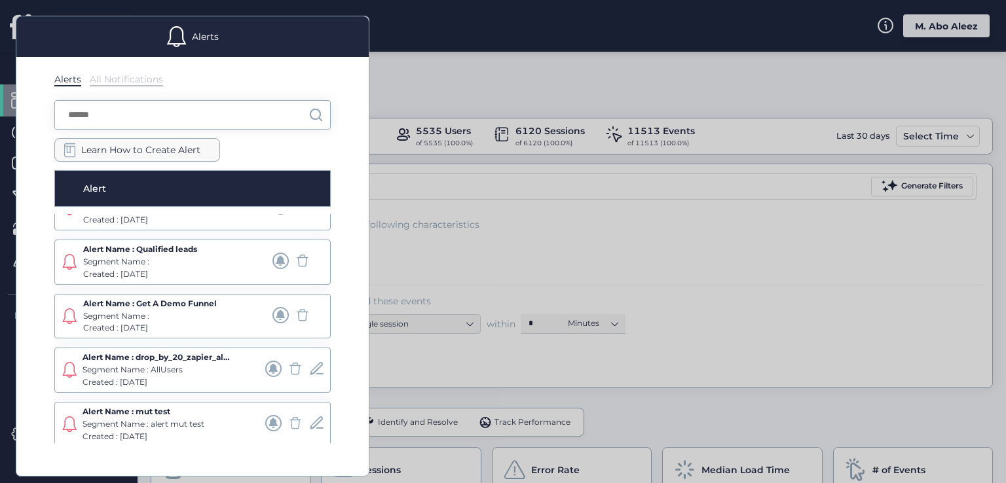
click at [191, 158] on div "Learn How to Create Alert" at bounding box center [137, 150] width 166 height 24
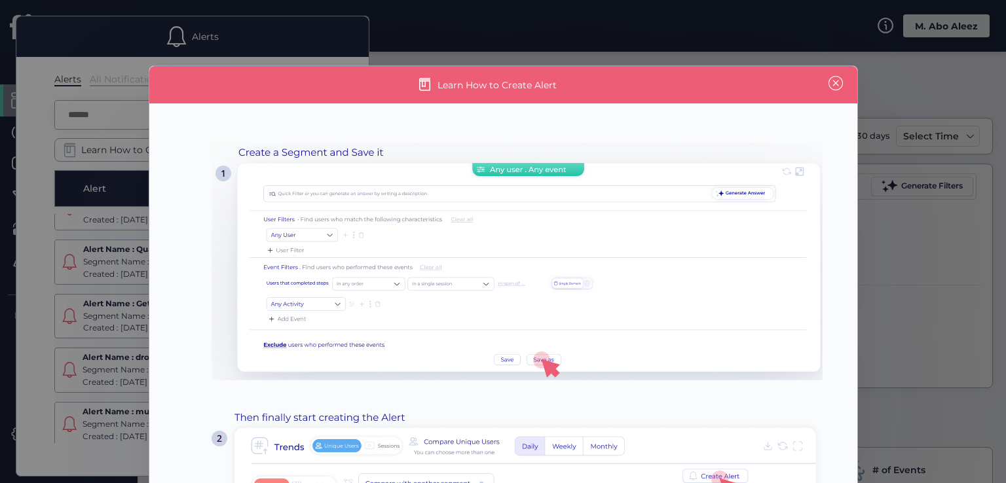
click at [829, 83] on span at bounding box center [836, 83] width 14 height 14
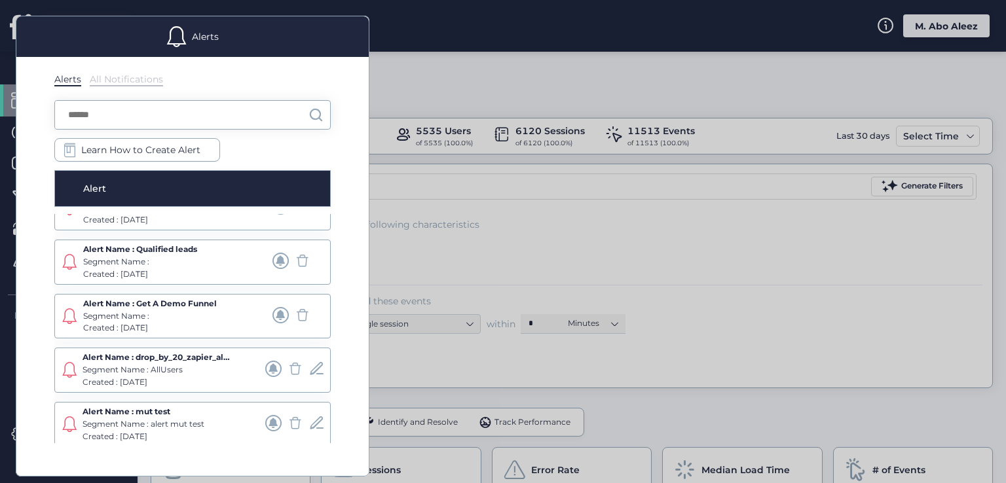
click at [265, 419] on span at bounding box center [273, 423] width 16 height 16
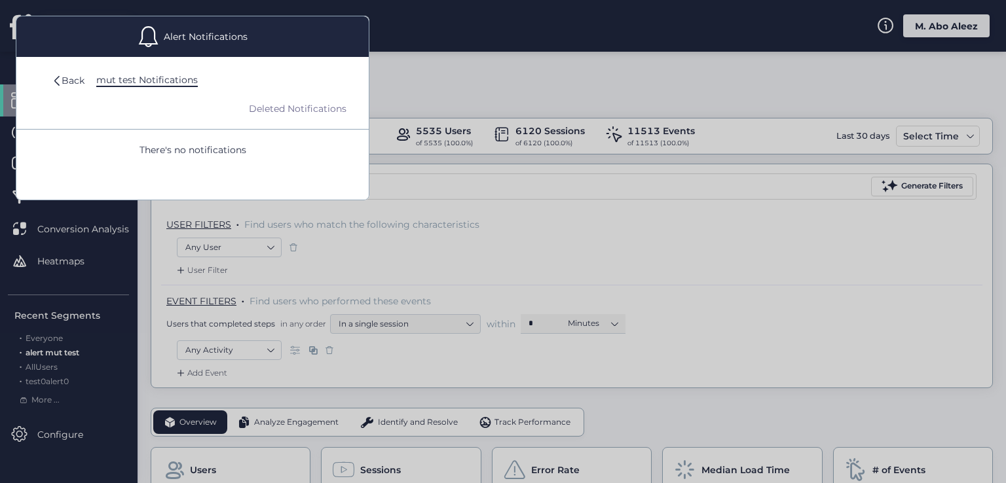
click at [202, 137] on div "Deleted Notifications There's no notifications" at bounding box center [192, 136] width 352 height 69
drag, startPoint x: 206, startPoint y: 147, endPoint x: 239, endPoint y: 141, distance: 34.0
click at [217, 153] on span "There's no notifications" at bounding box center [192, 150] width 326 height 14
click at [270, 111] on div "Deleted Notifications" at bounding box center [301, 109] width 105 height 14
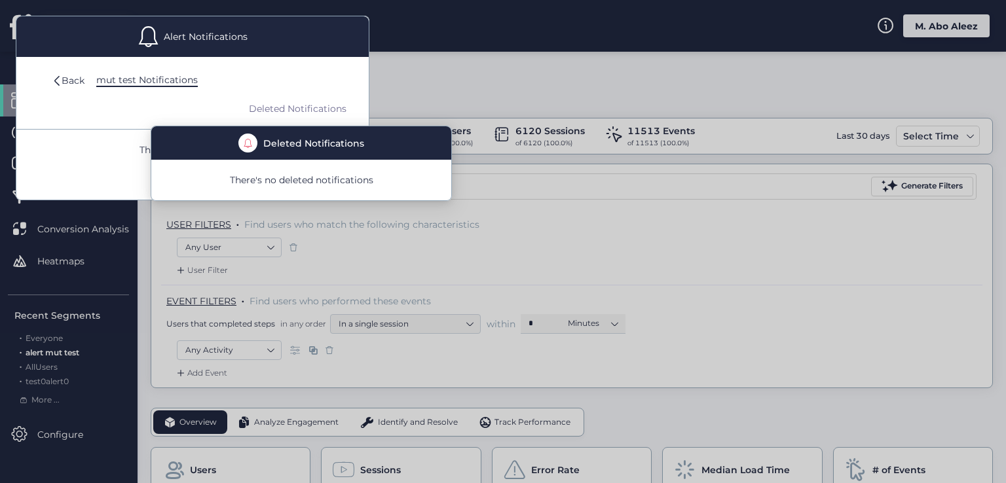
click at [110, 134] on div "Deleted Notifications There's no notifications" at bounding box center [192, 136] width 352 height 69
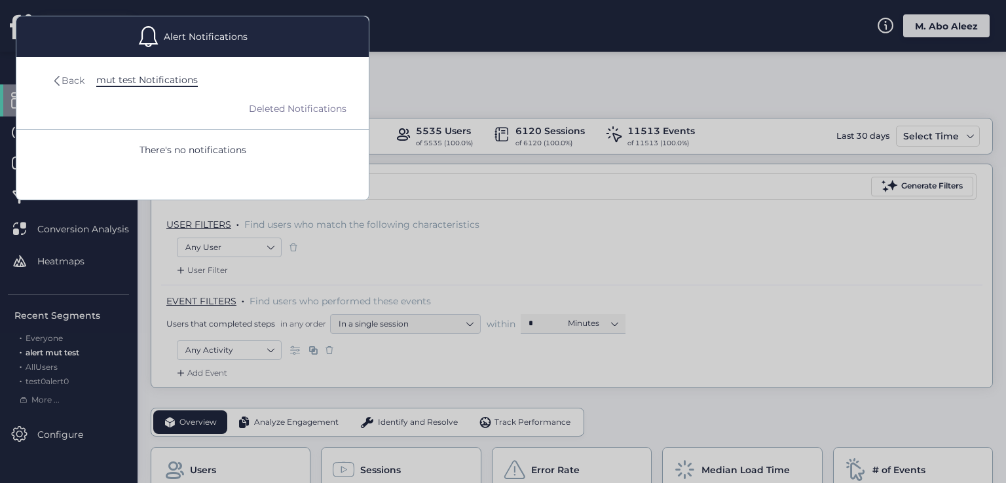
click at [78, 81] on div "Back" at bounding box center [73, 80] width 23 height 14
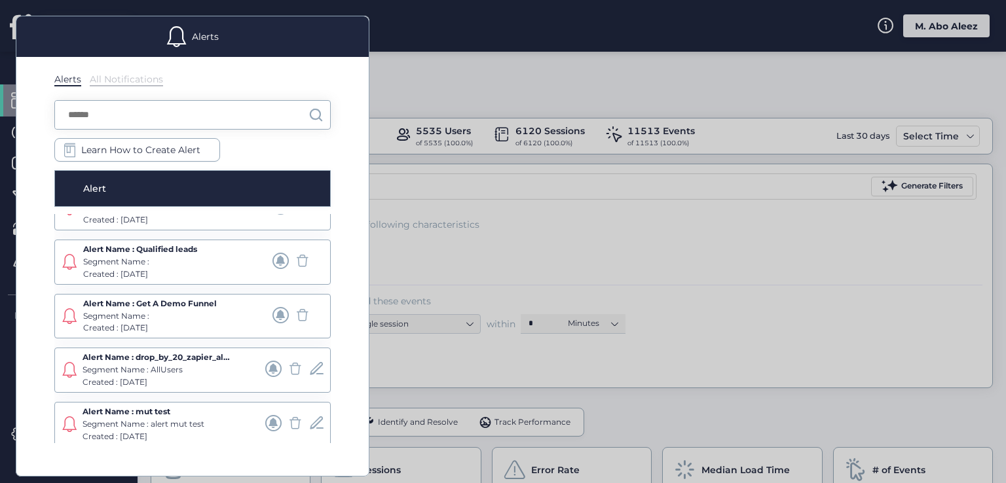
click at [287, 416] on span at bounding box center [295, 423] width 16 height 16
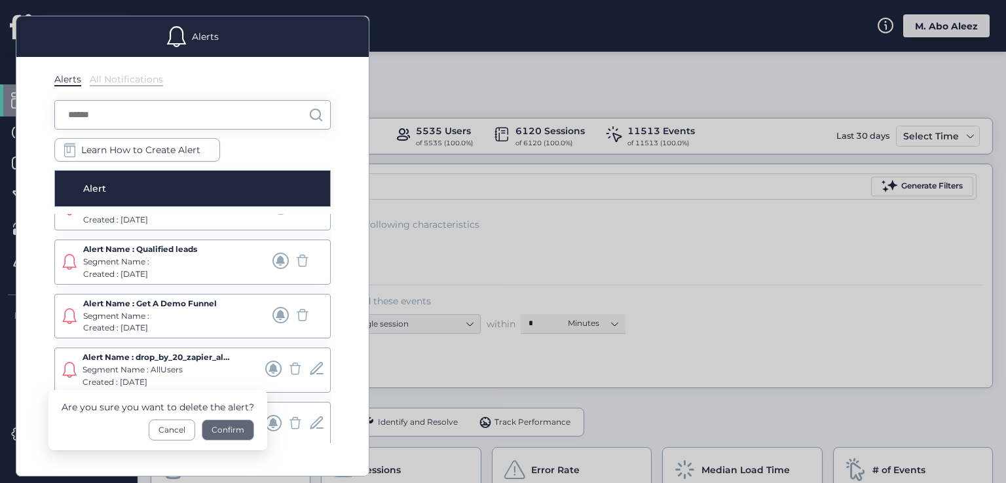
click at [218, 431] on div "Confirm" at bounding box center [228, 431] width 52 height 22
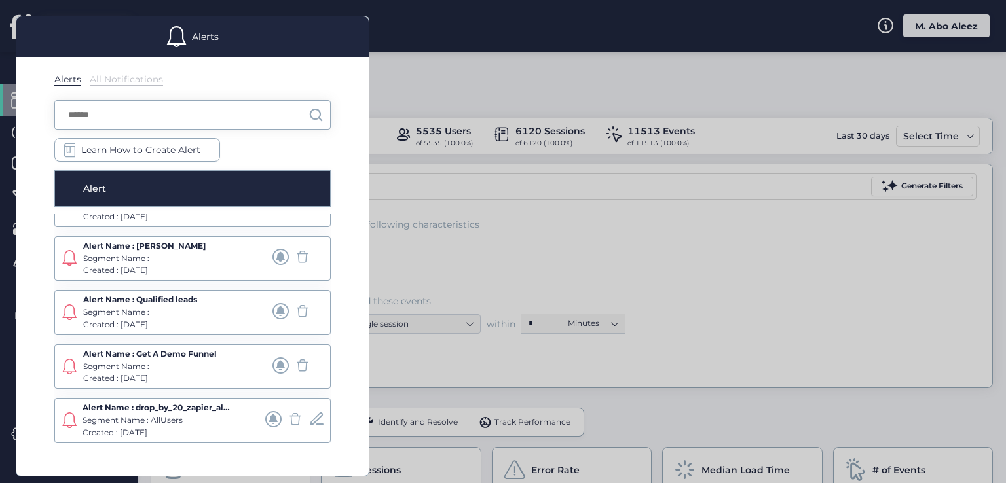
scroll to position [353, 0]
click at [458, 247] on div at bounding box center [503, 241] width 1006 height 483
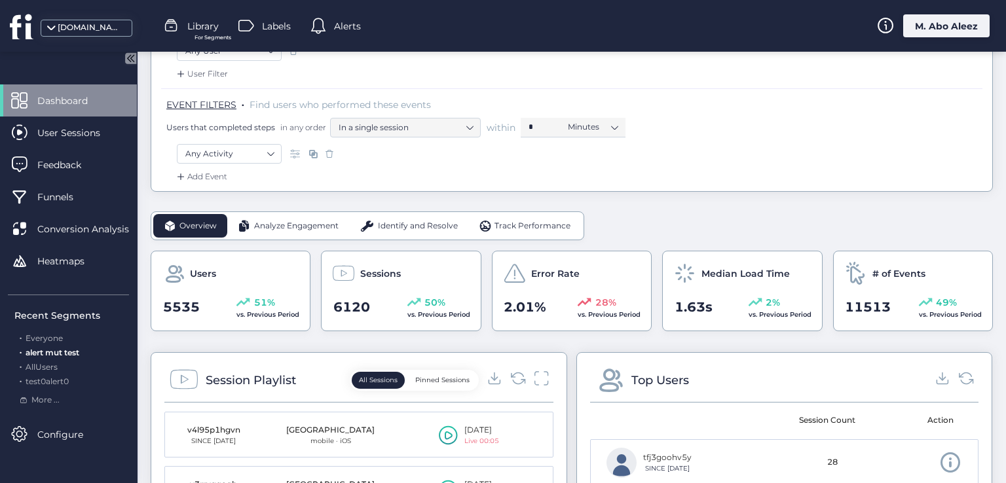
scroll to position [0, 0]
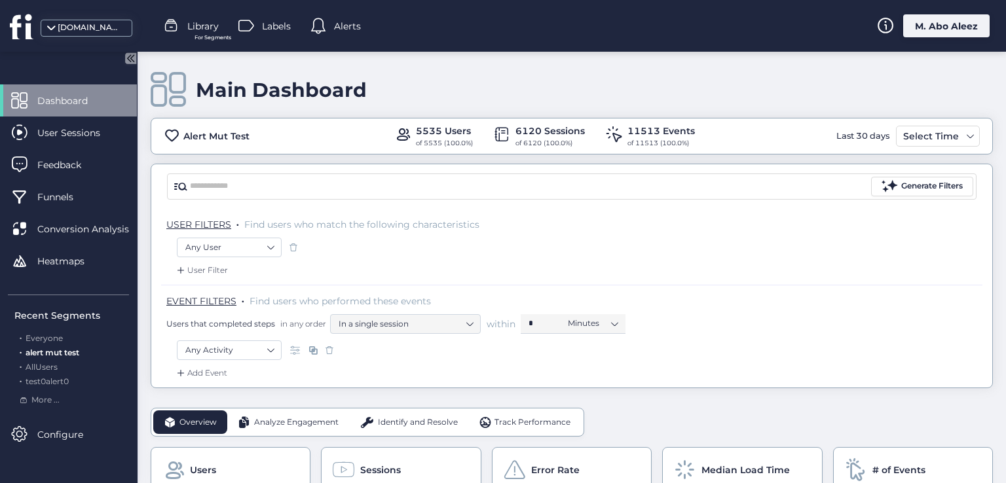
click at [333, 29] on div "Alerts" at bounding box center [335, 26] width 50 height 20
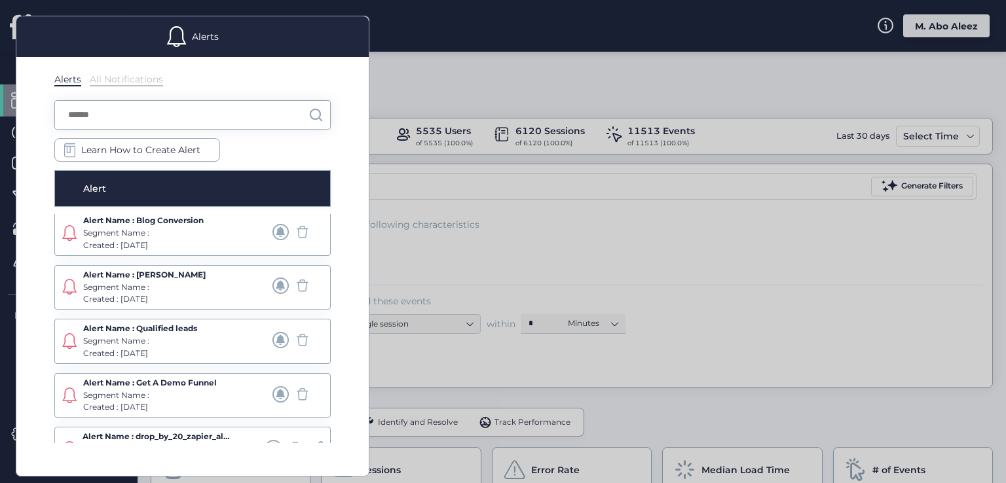
scroll to position [353, 0]
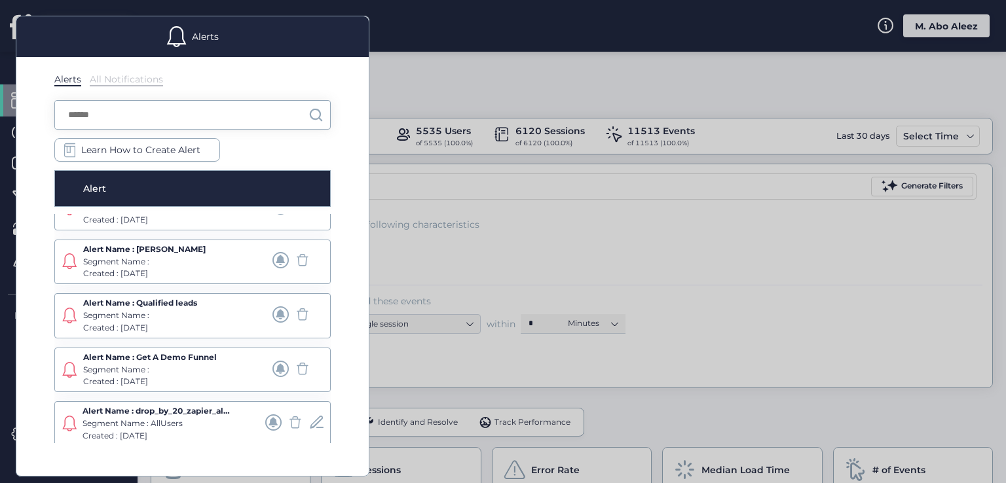
click at [457, 206] on div at bounding box center [503, 241] width 1006 height 483
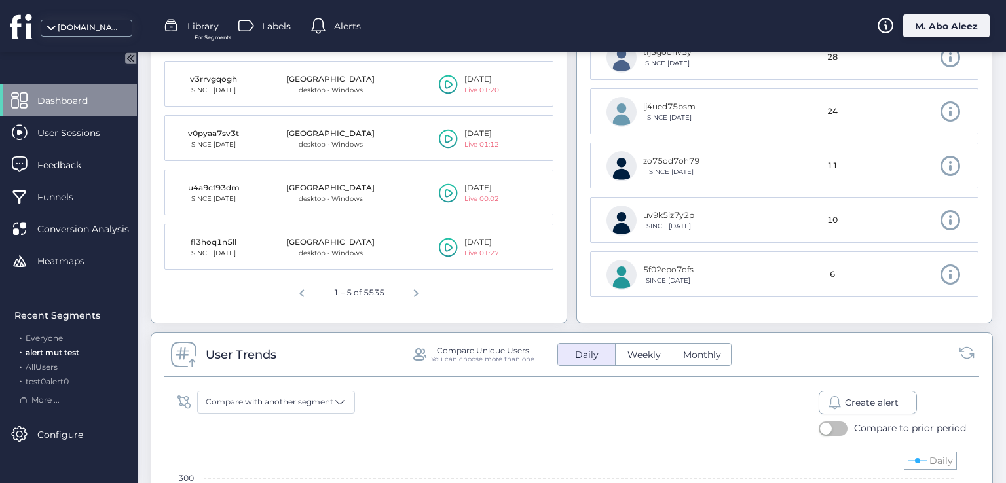
scroll to position [720, 0]
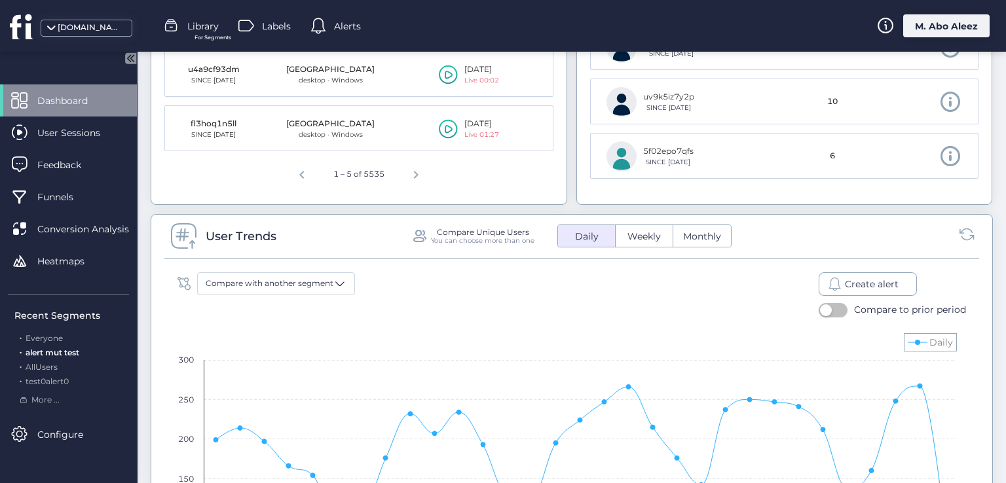
click at [845, 280] on span "Create alert" at bounding box center [872, 284] width 54 height 14
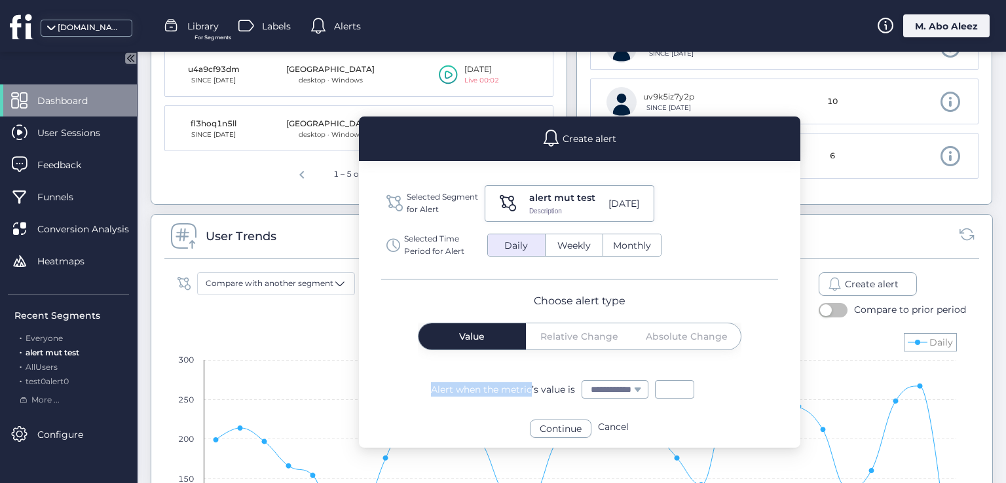
drag, startPoint x: 427, startPoint y: 394, endPoint x: 375, endPoint y: 357, distance: 64.0
click at [511, 380] on div "**********" at bounding box center [579, 339] width 441 height 119
click at [304, 346] on rect at bounding box center [567, 457] width 792 height 262
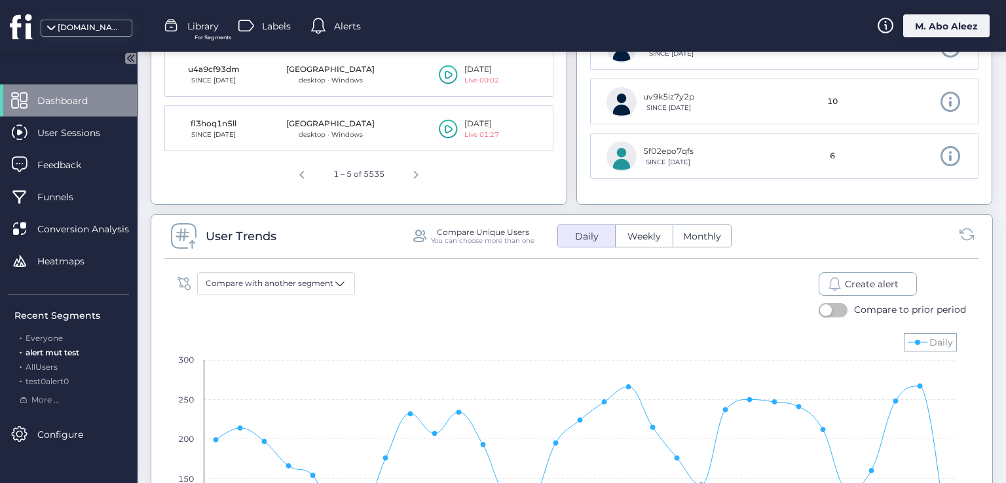
select select
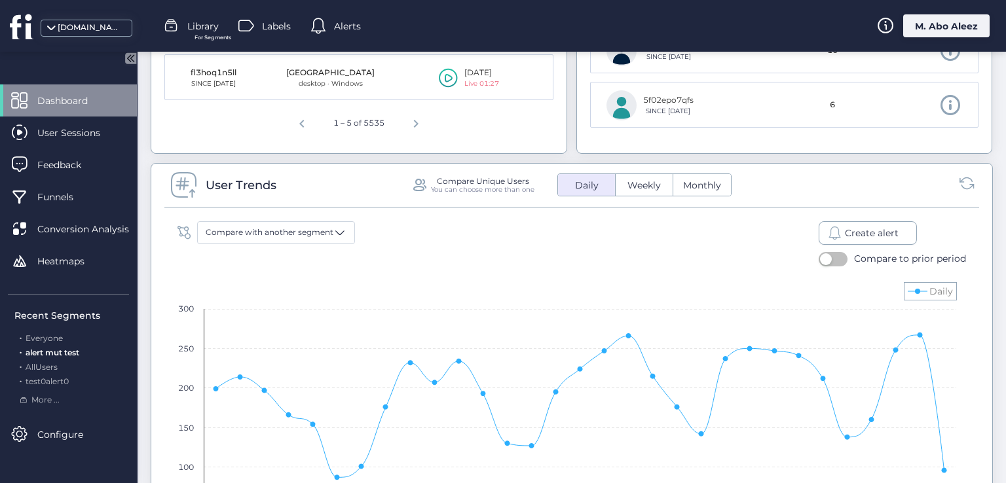
scroll to position [851, 0]
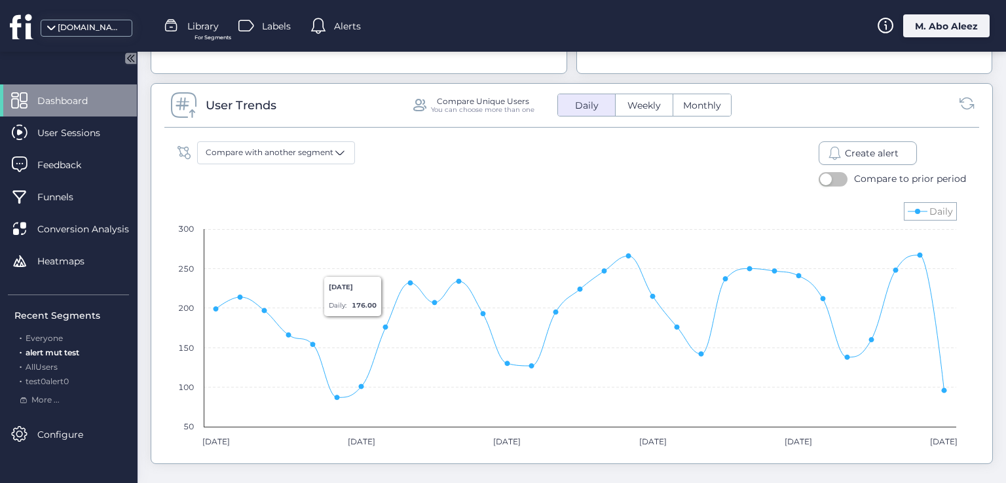
click at [914, 32] on div "M. Abo Aleez" at bounding box center [946, 25] width 86 height 23
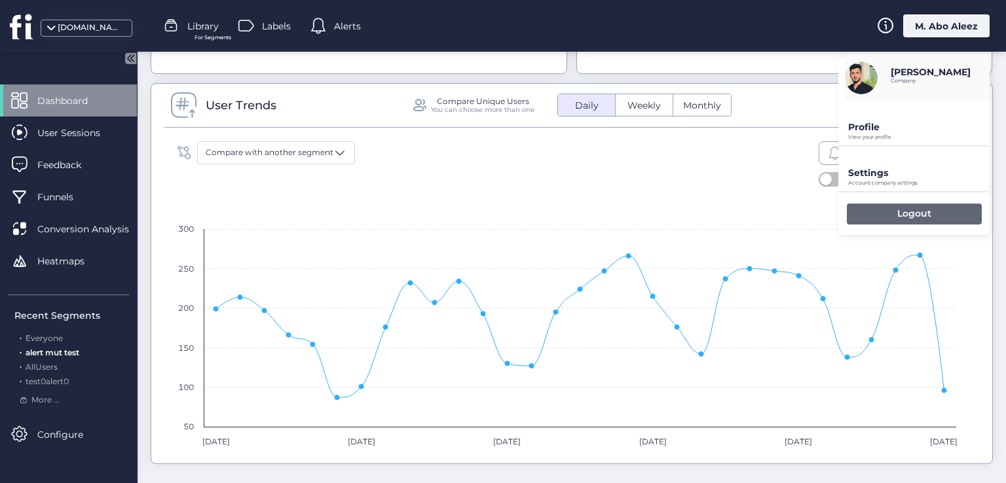
click at [872, 220] on div "Logout" at bounding box center [914, 214] width 135 height 21
